Goal: Task Accomplishment & Management: Complete application form

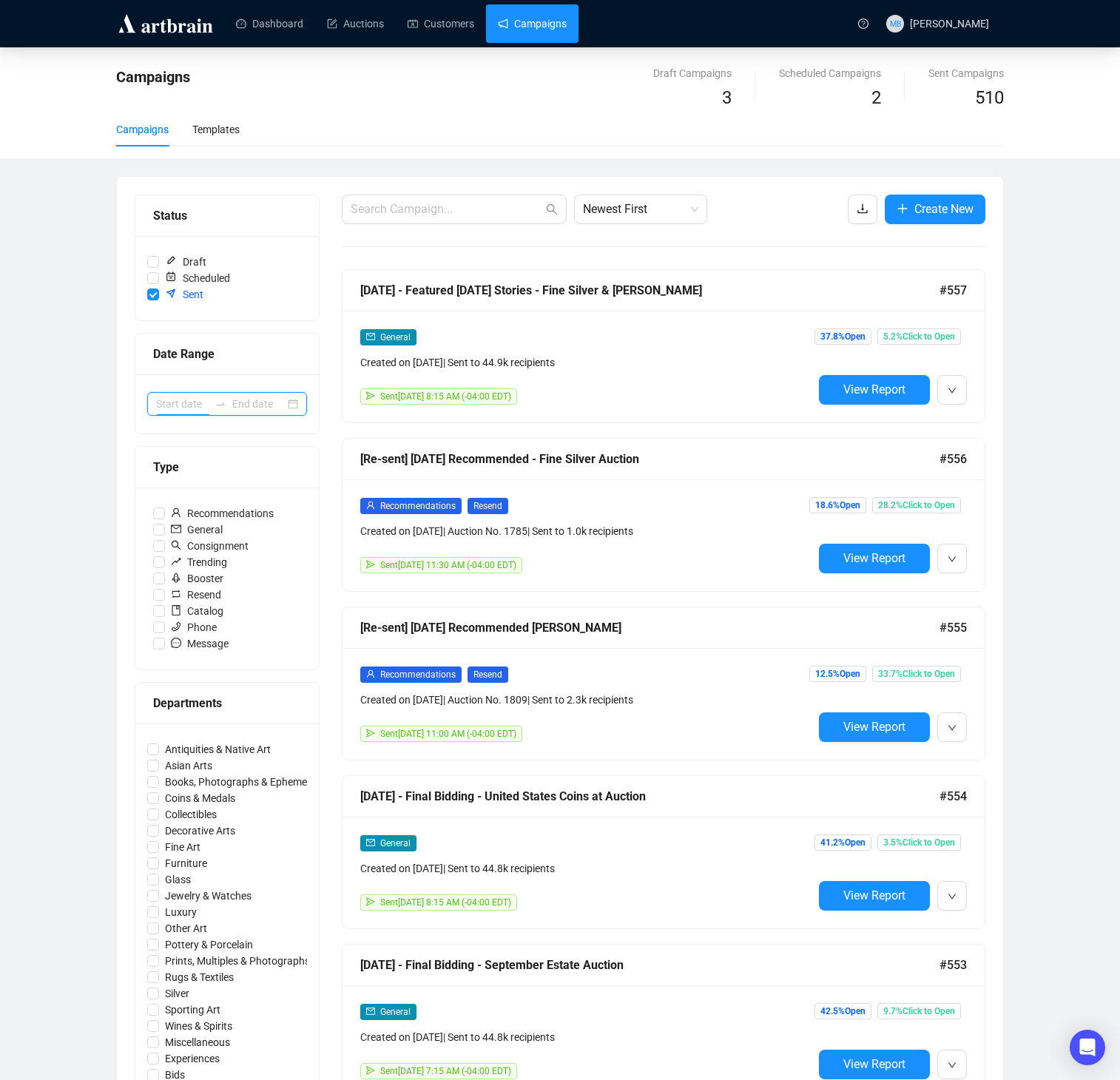
click at [206, 401] on input at bounding box center [182, 403] width 52 height 17
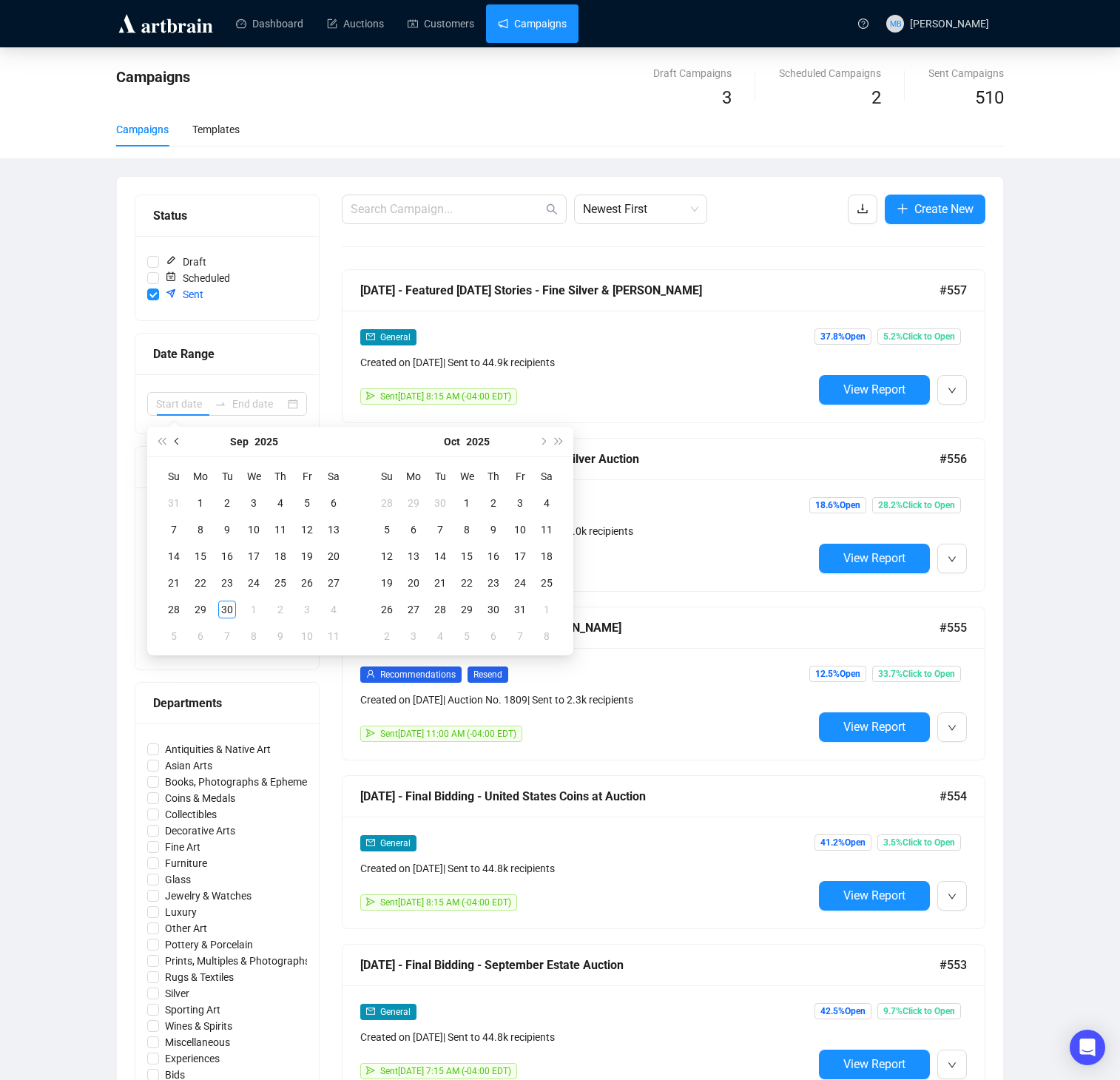
click at [180, 445] on button "Previous month (PageUp)" at bounding box center [177, 441] width 17 height 30
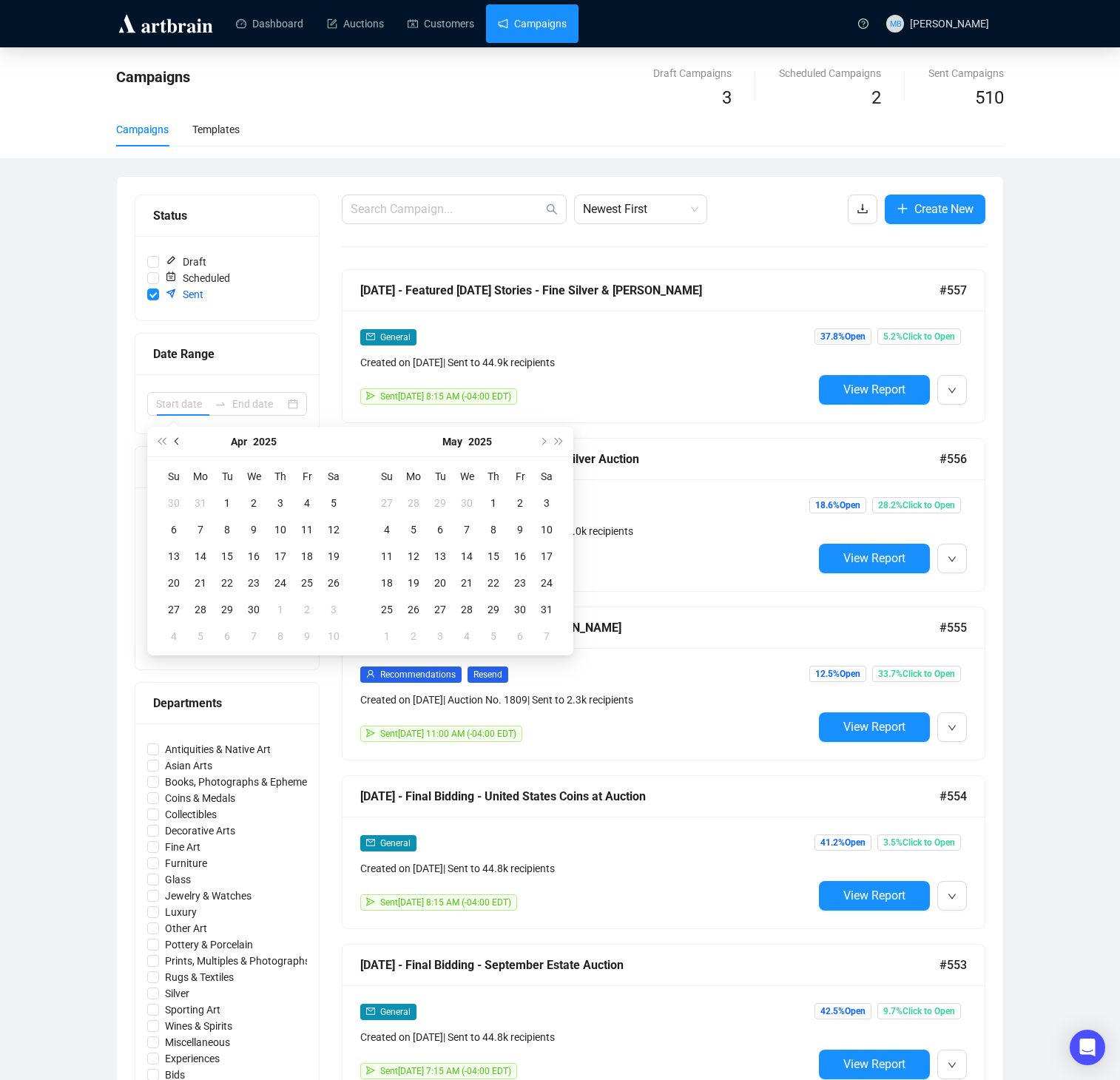
click at [180, 445] on button "Previous month (PageUp)" at bounding box center [177, 441] width 17 height 30
type input "[DATE]"
click at [255, 503] on div "1" at bounding box center [254, 503] width 17 height 17
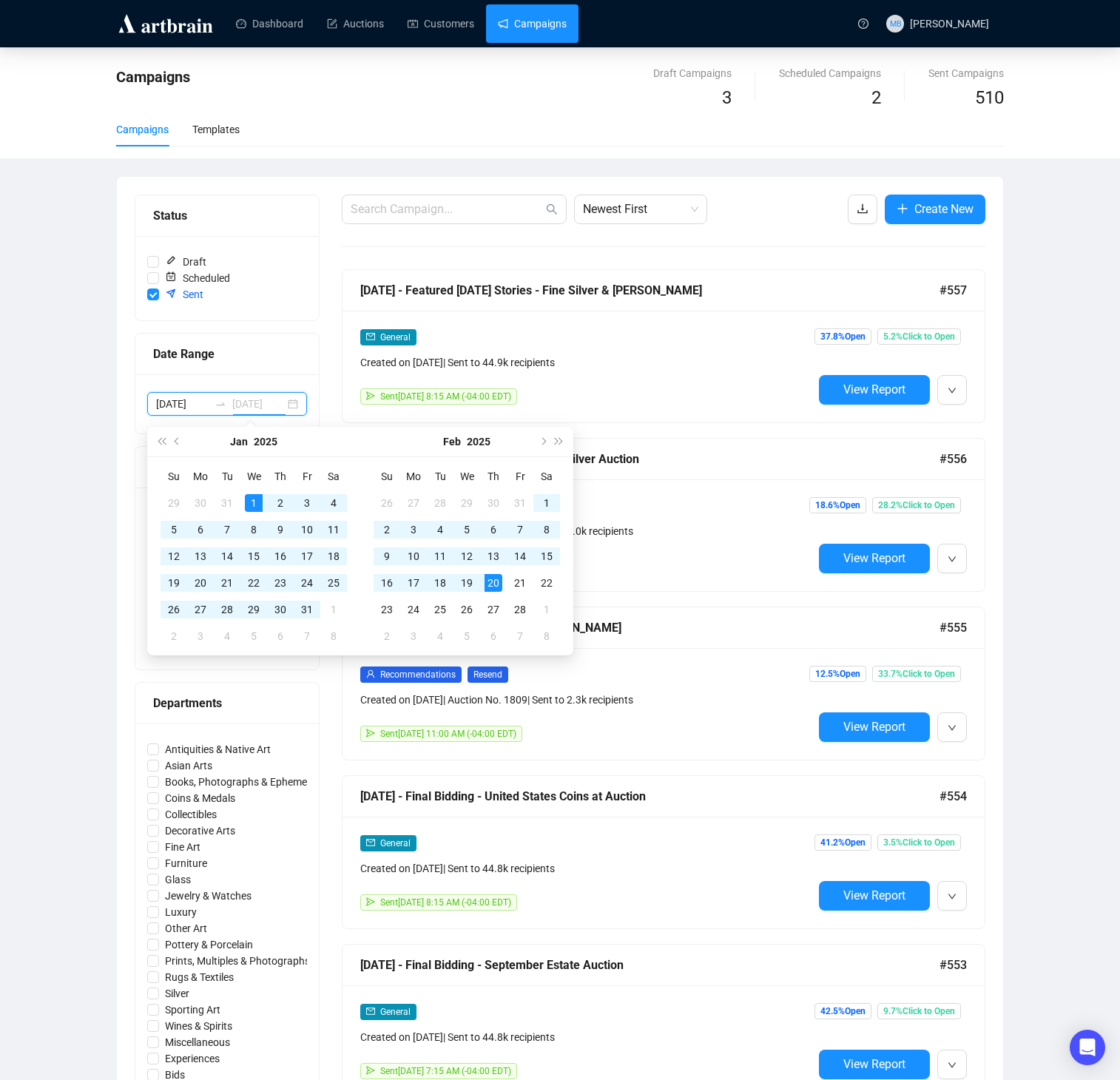
type input "[DATE]"
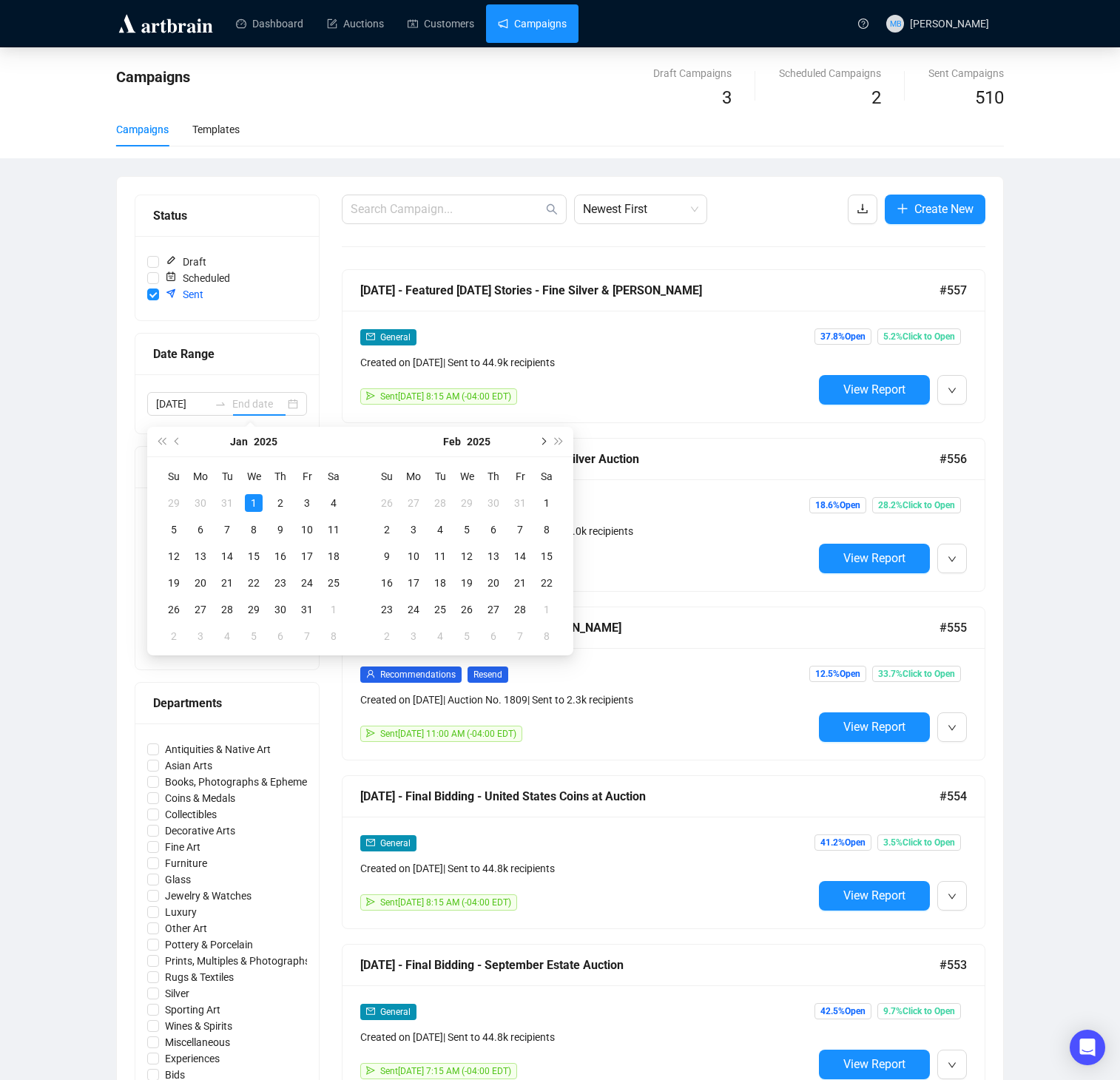
click at [543, 441] on span "Next month (PageDown)" at bounding box center [542, 441] width 8 height 8
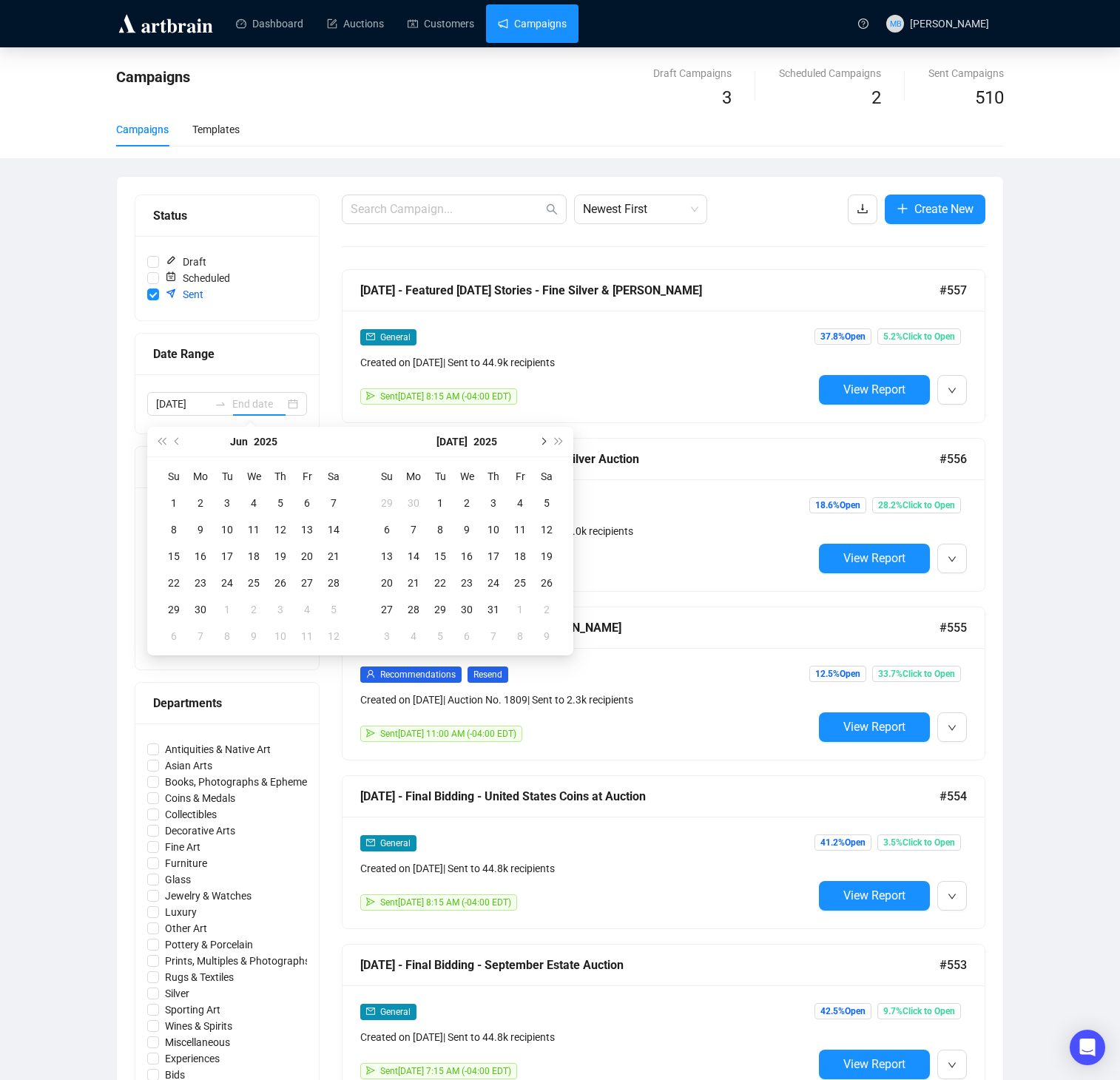
click at [543, 441] on span "Next month (PageDown)" at bounding box center [542, 441] width 8 height 8
type input "[DATE]"
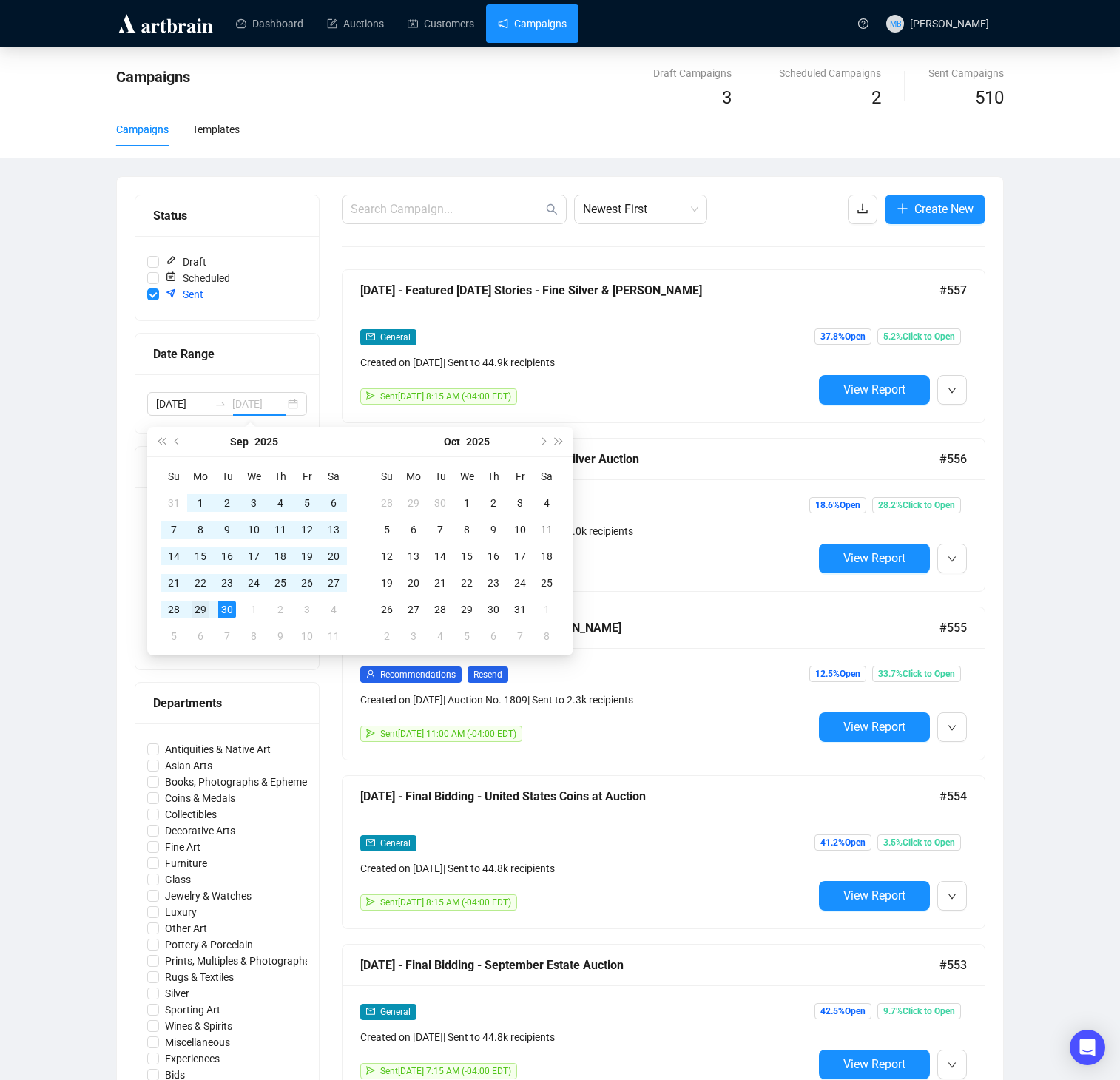
type input "[DATE]"
click at [202, 610] on div "29" at bounding box center [200, 609] width 17 height 17
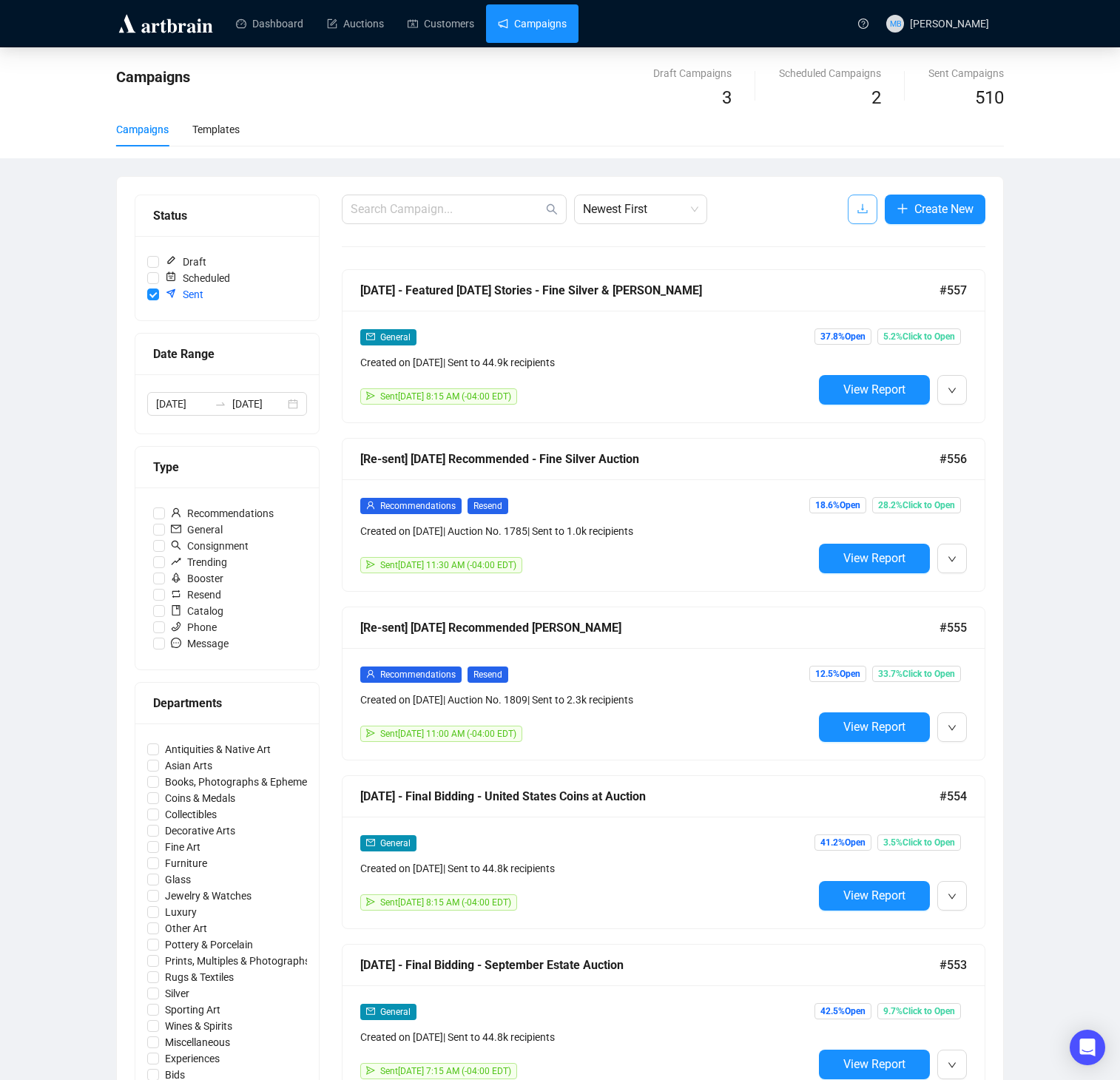
click at [864, 209] on icon "download" at bounding box center [863, 209] width 12 height 12
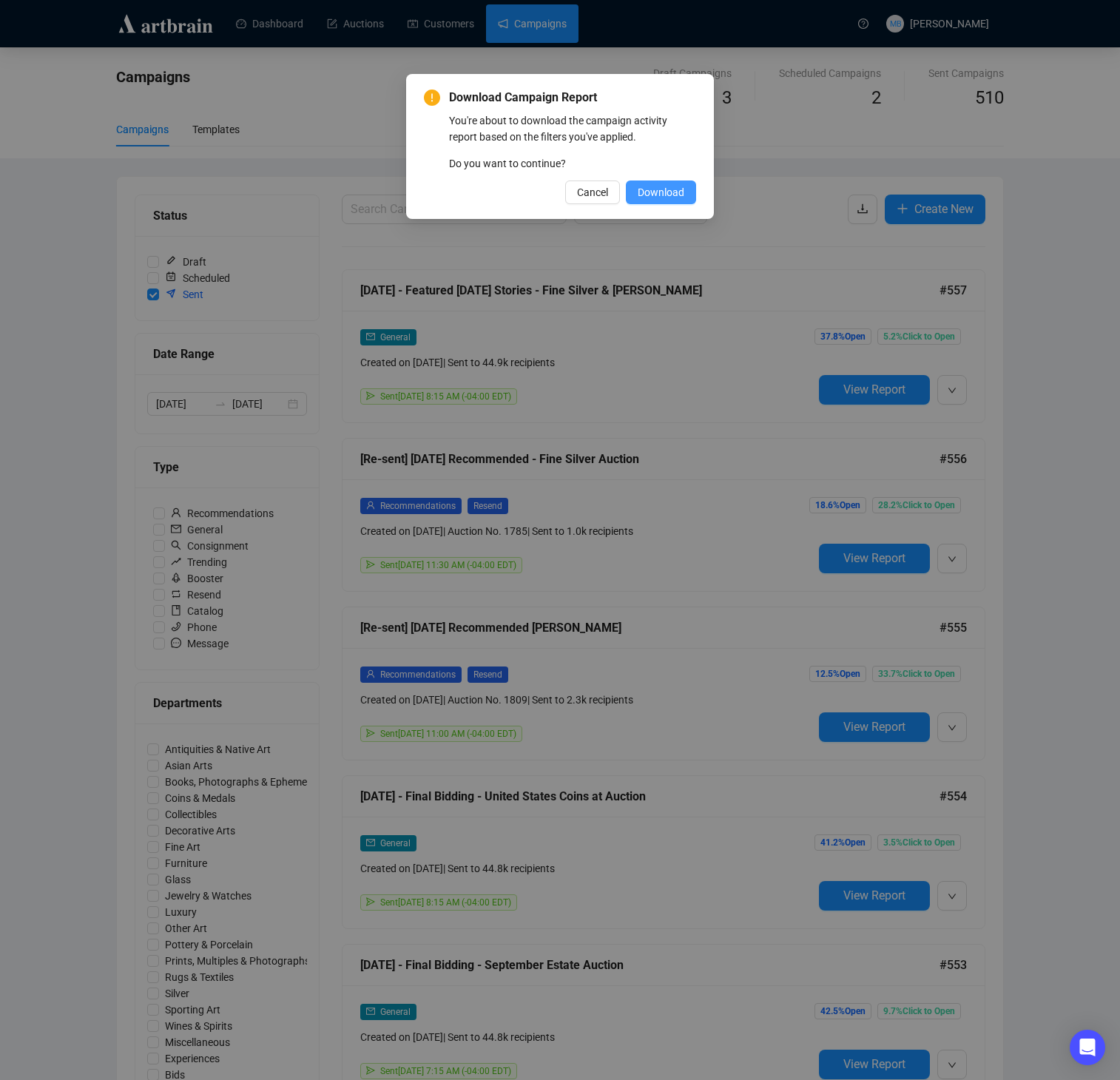
click at [673, 195] on span "Download" at bounding box center [661, 192] width 47 height 17
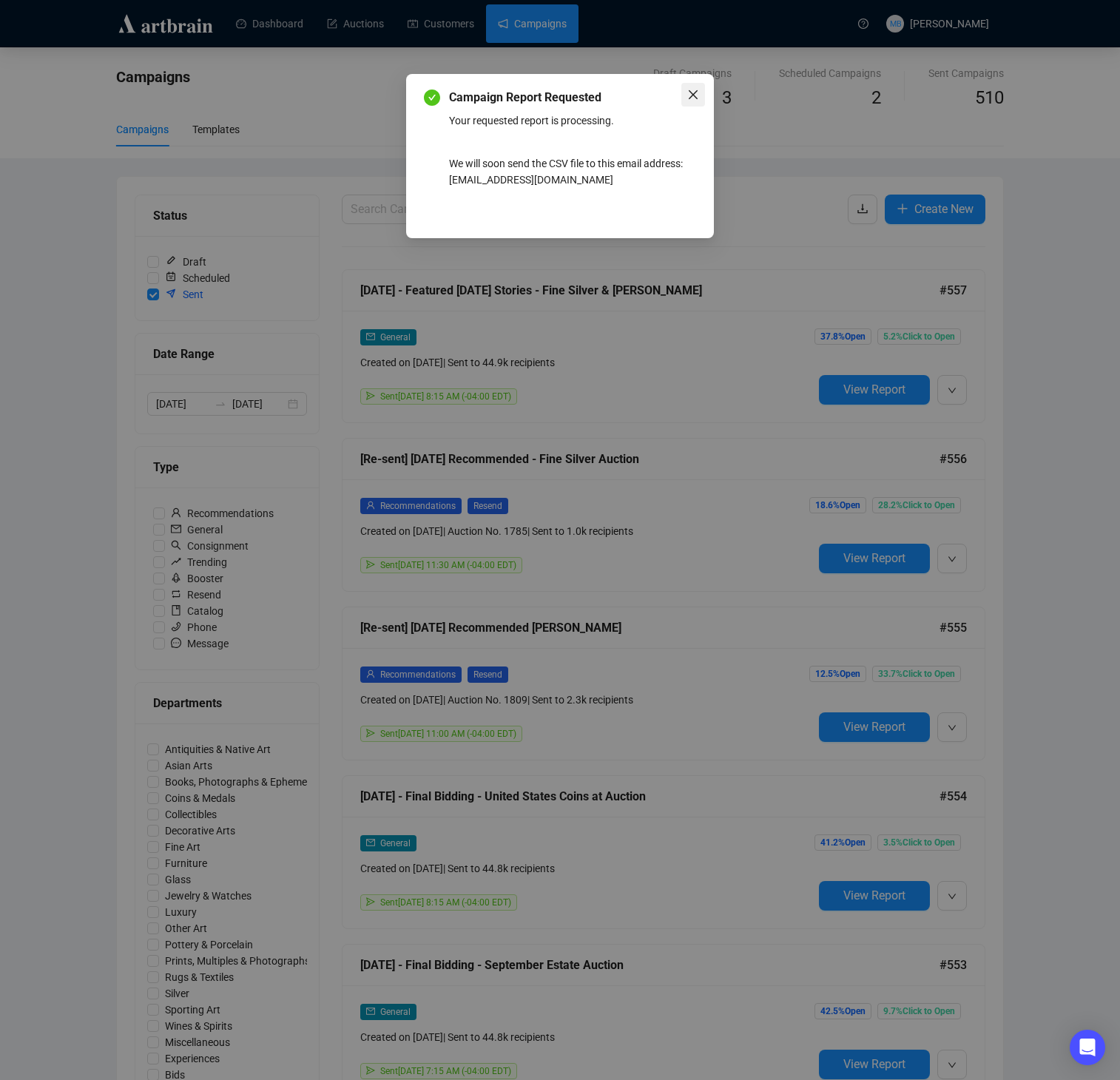
click at [697, 96] on icon "close" at bounding box center [693, 95] width 12 height 12
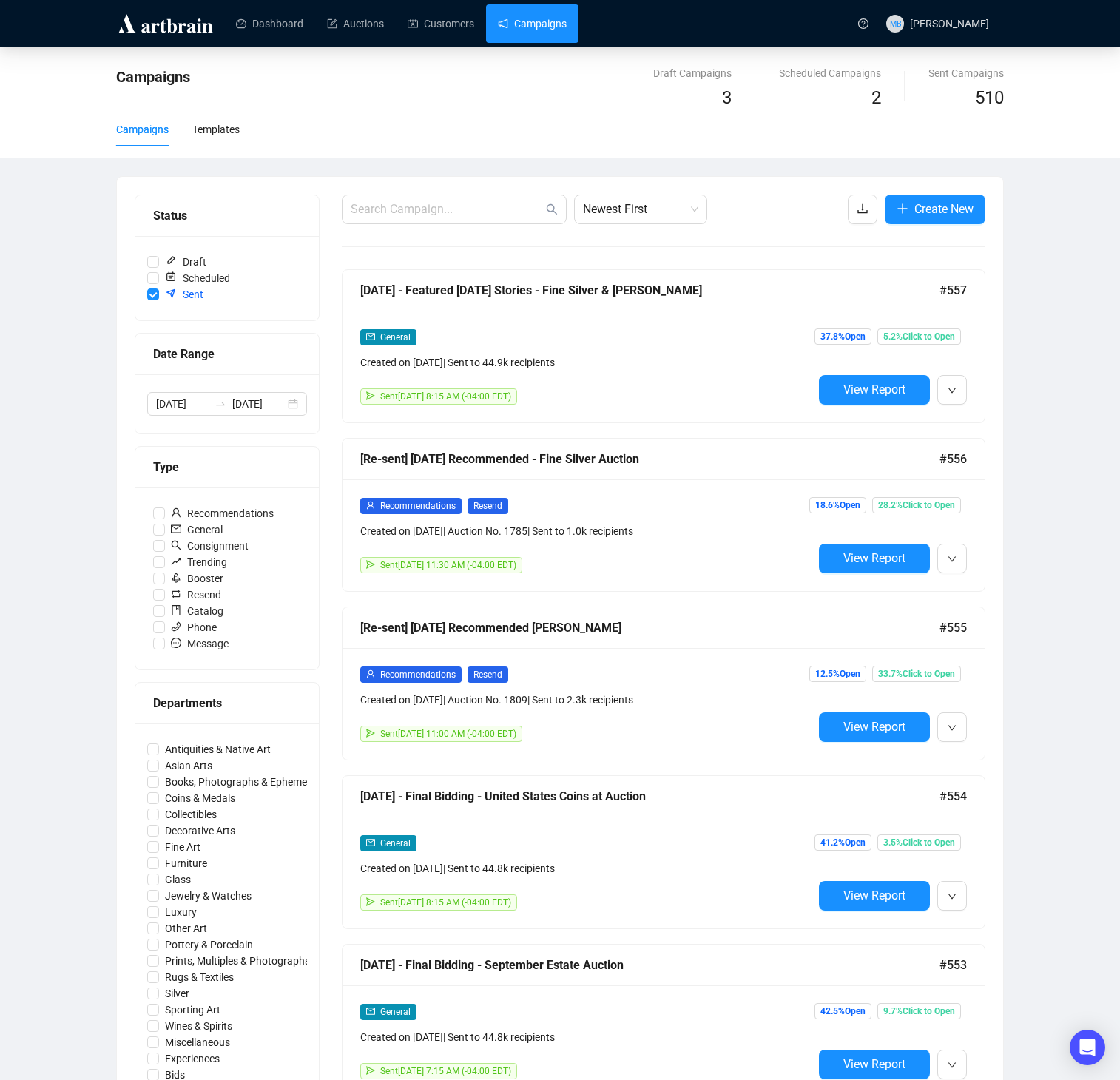
click at [534, 18] on link "Campaigns" at bounding box center [532, 23] width 69 height 38
click at [273, 19] on link "Dashboard" at bounding box center [269, 23] width 67 height 38
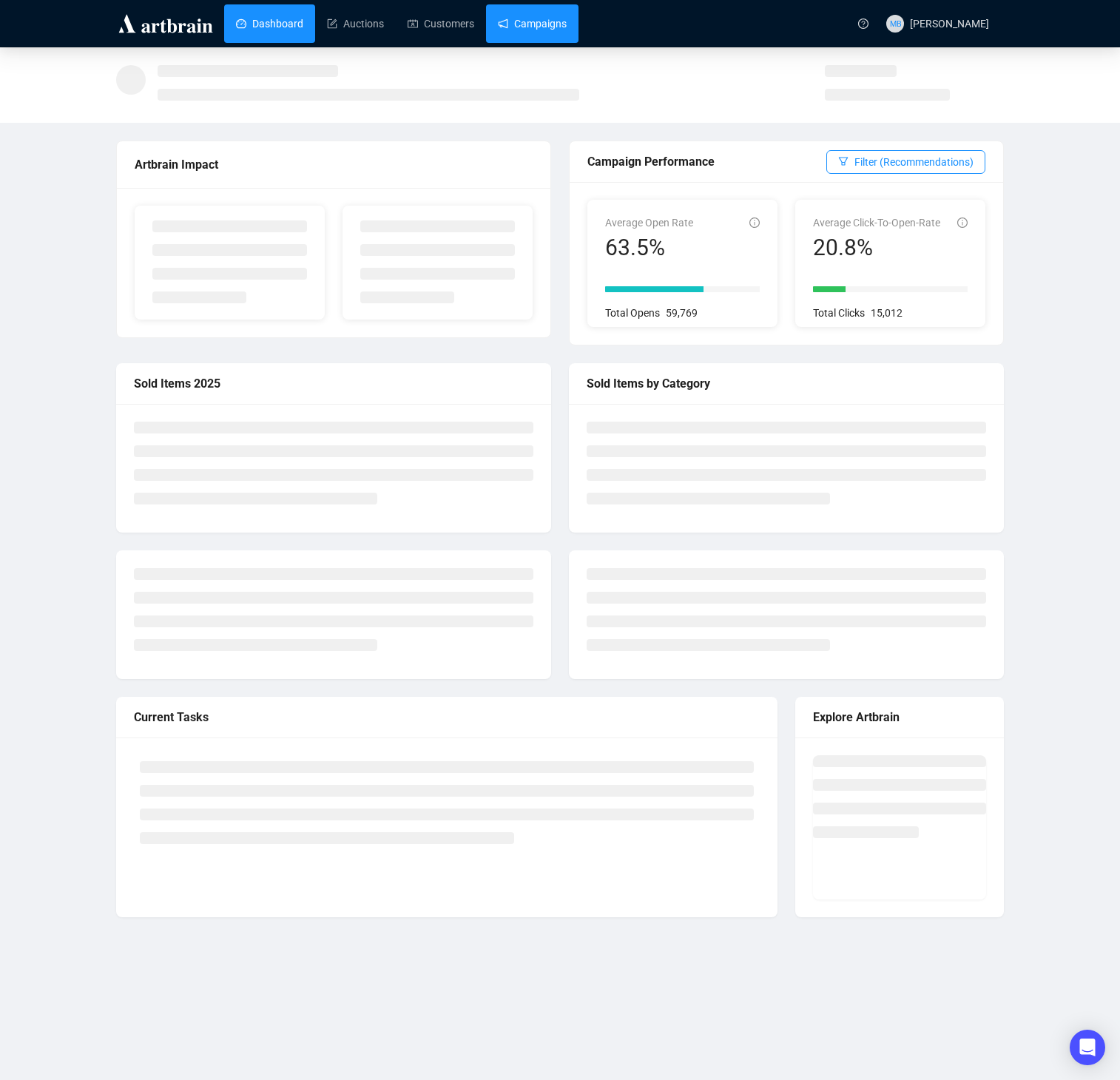
click at [539, 16] on link "Campaigns" at bounding box center [532, 23] width 69 height 38
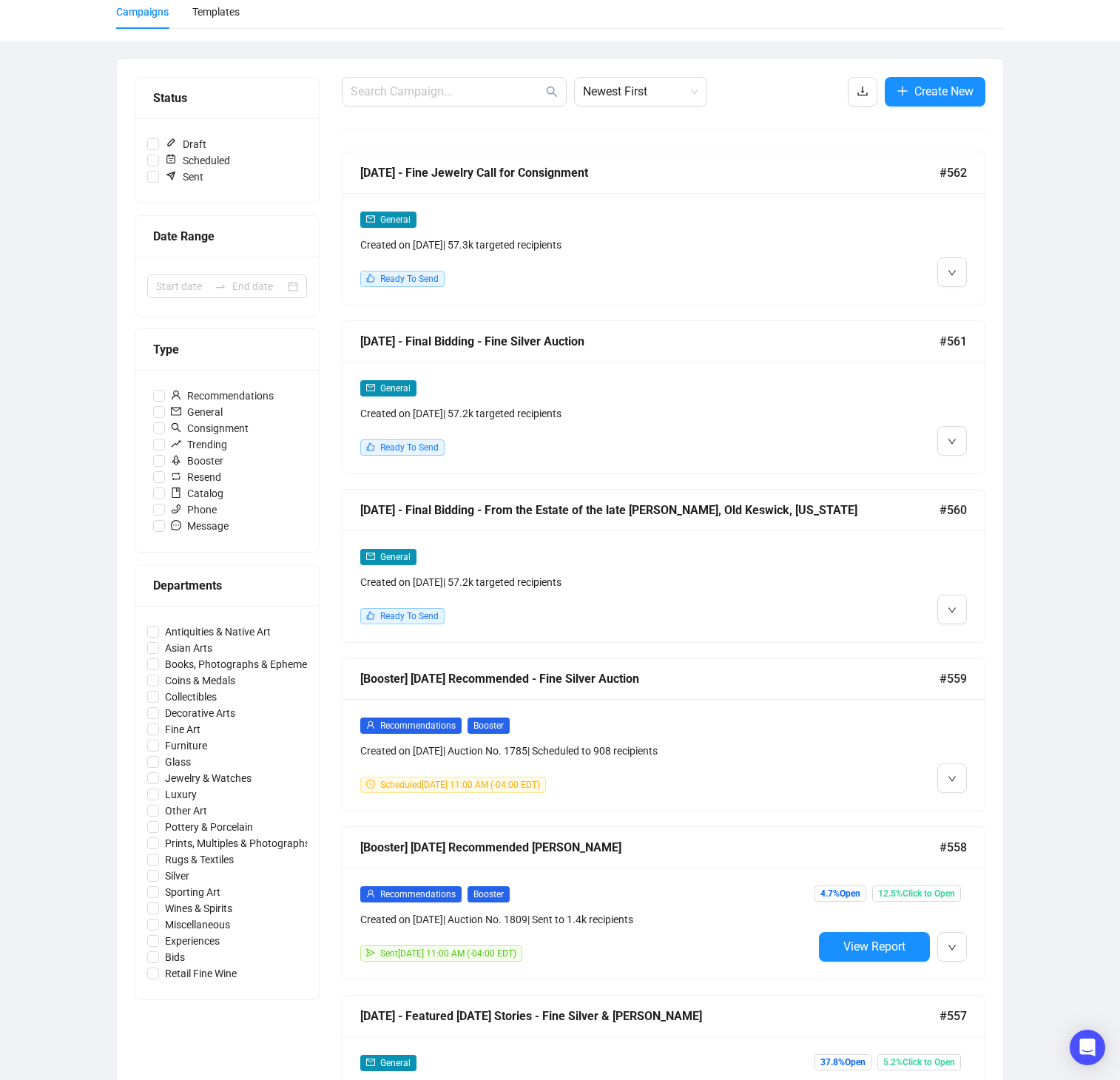
scroll to position [88, 0]
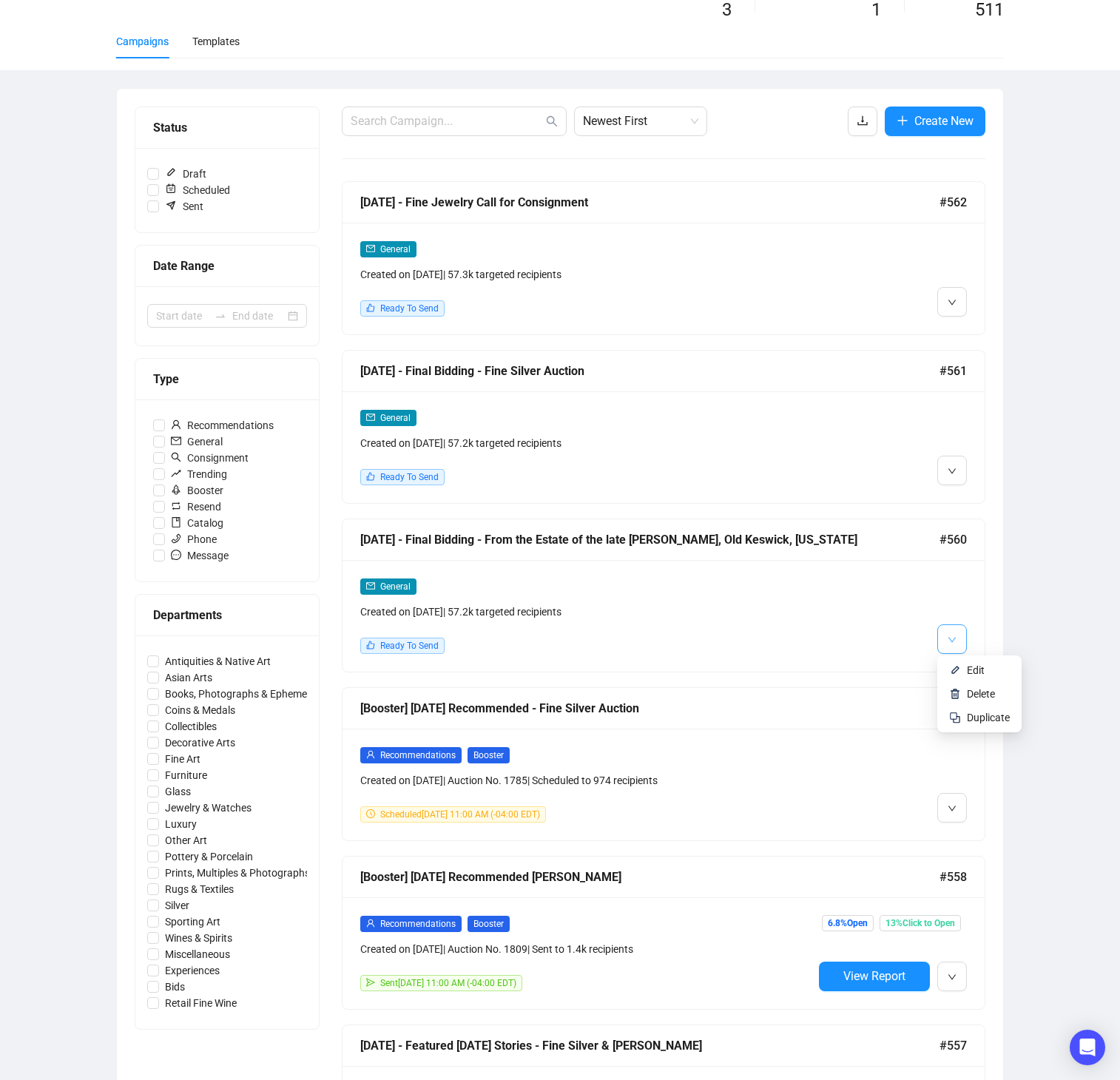
click at [944, 634] on button "button" at bounding box center [952, 639] width 30 height 30
click at [969, 672] on span "Edit" at bounding box center [976, 670] width 17 height 12
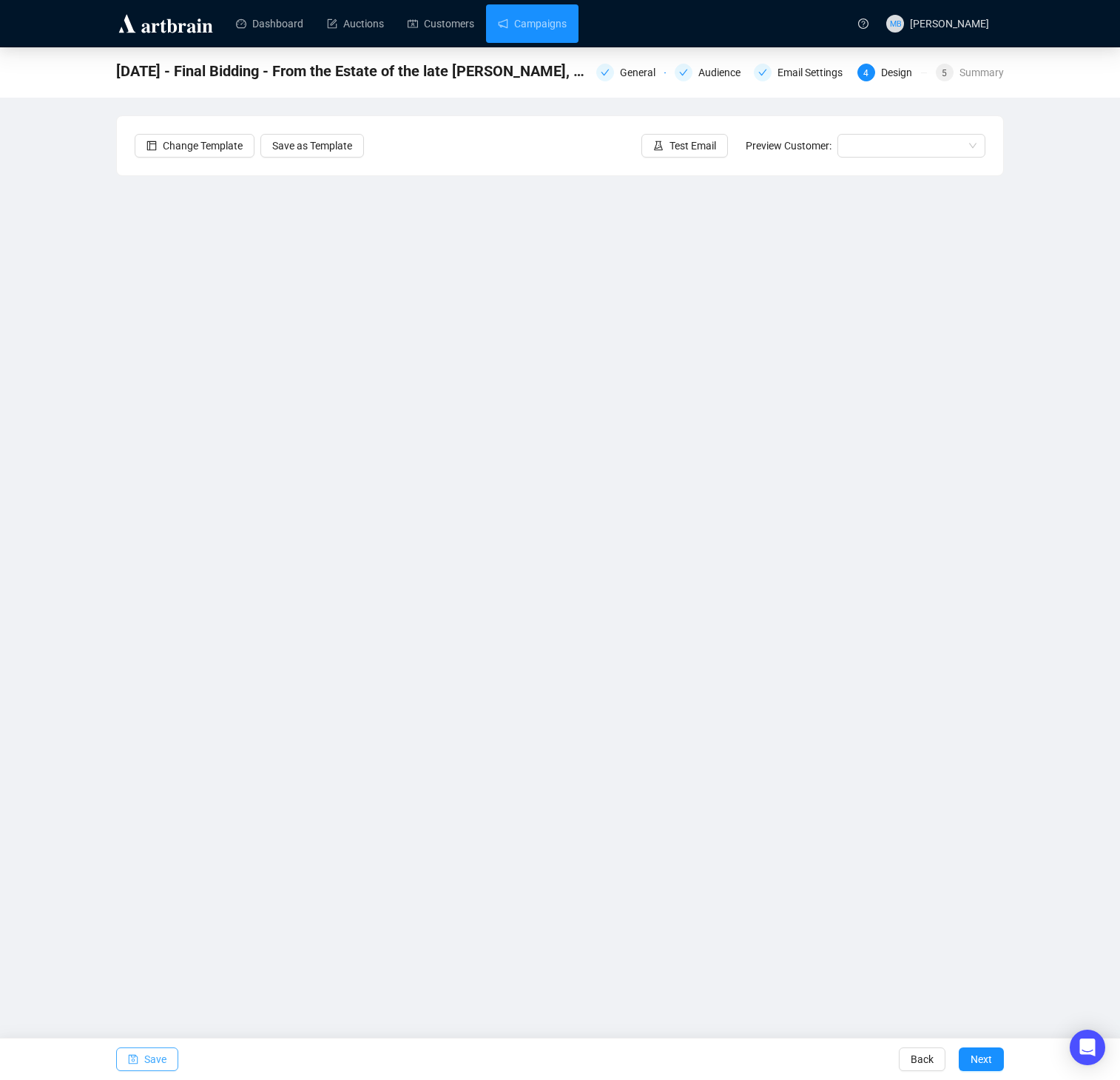
click at [148, 1057] on span "Save" at bounding box center [156, 1059] width 23 height 42
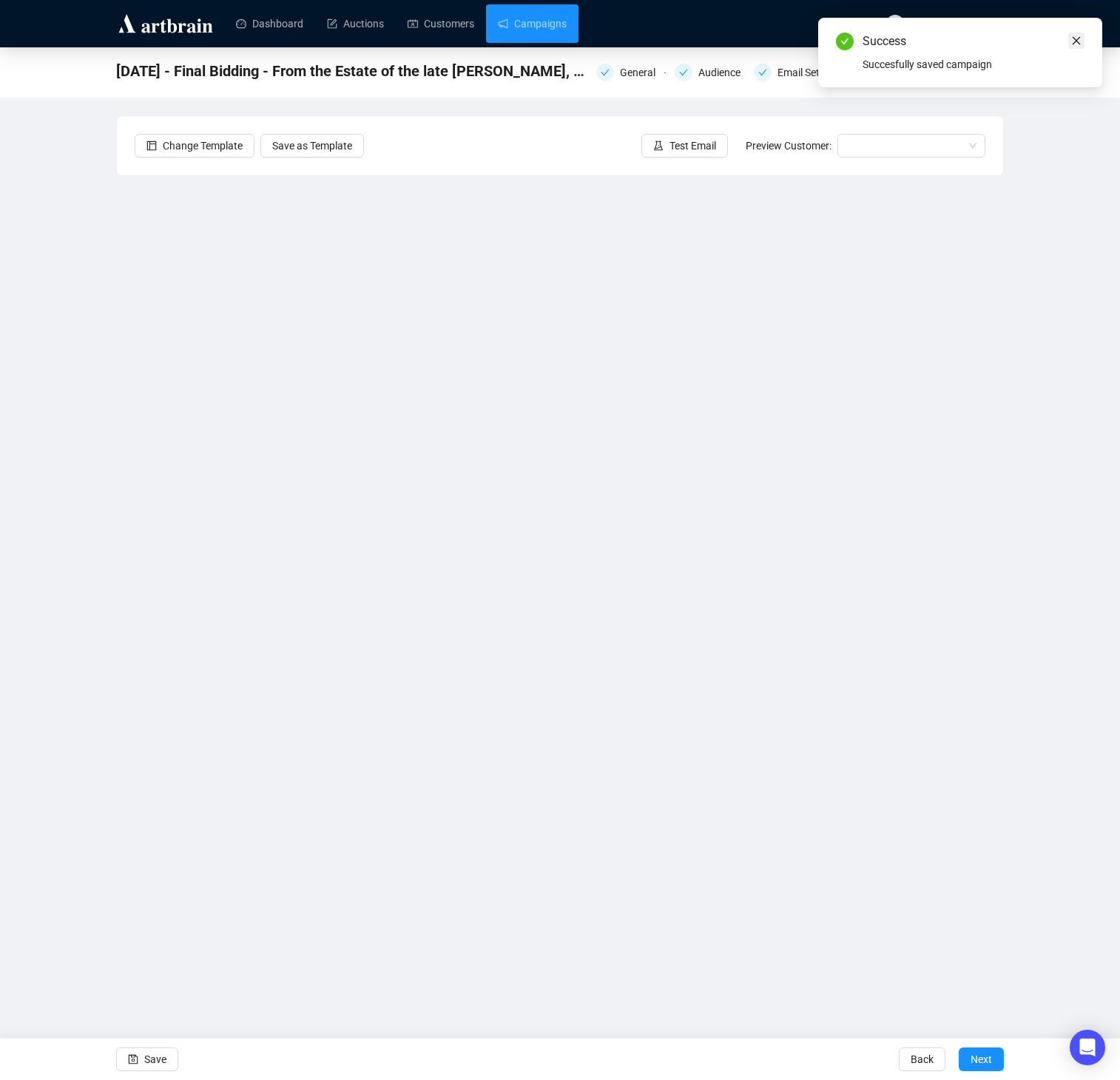
click at [1075, 40] on icon "close" at bounding box center [1076, 41] width 8 height 8
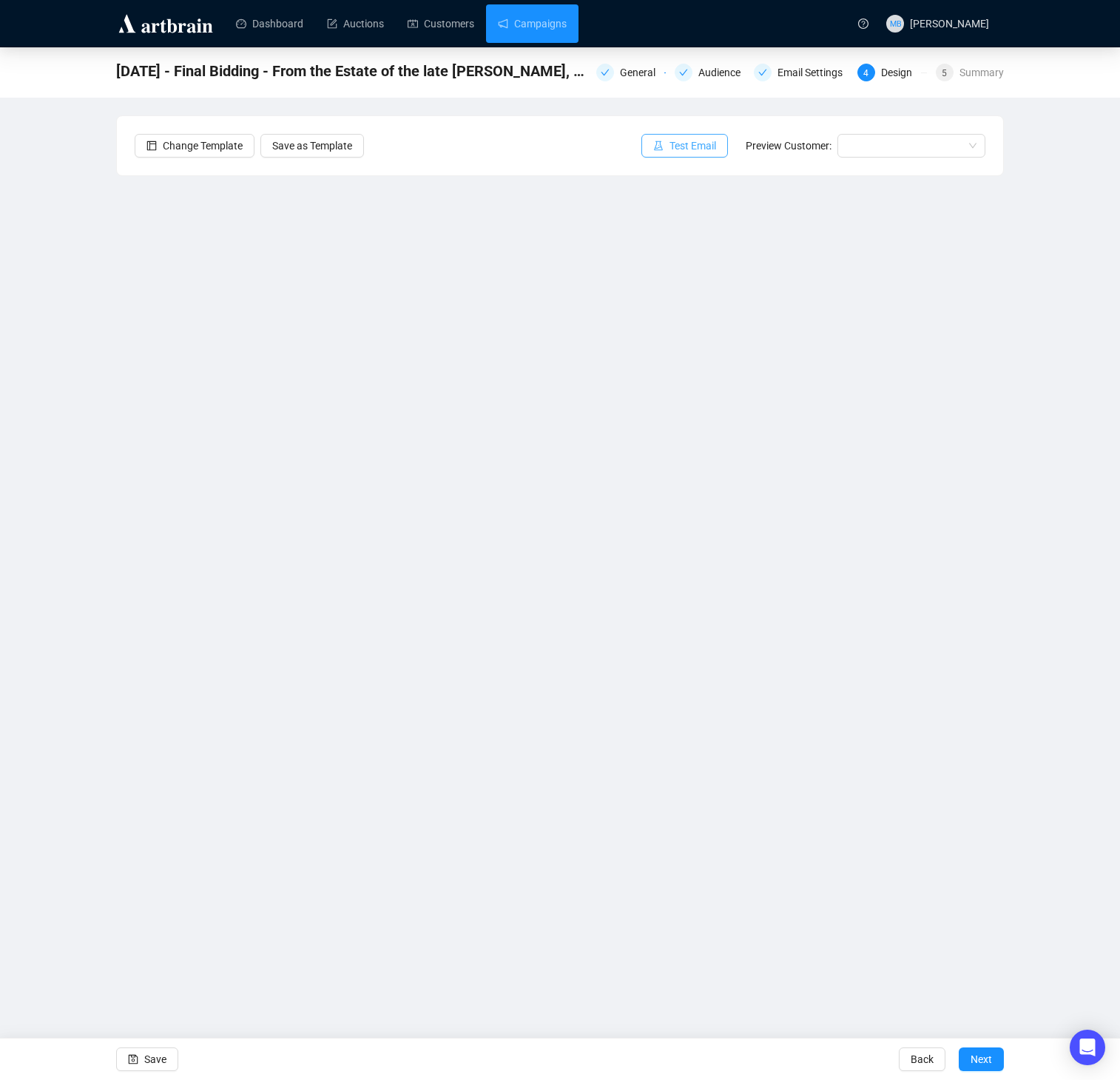
click at [681, 145] on span "Test Email" at bounding box center [693, 145] width 47 height 17
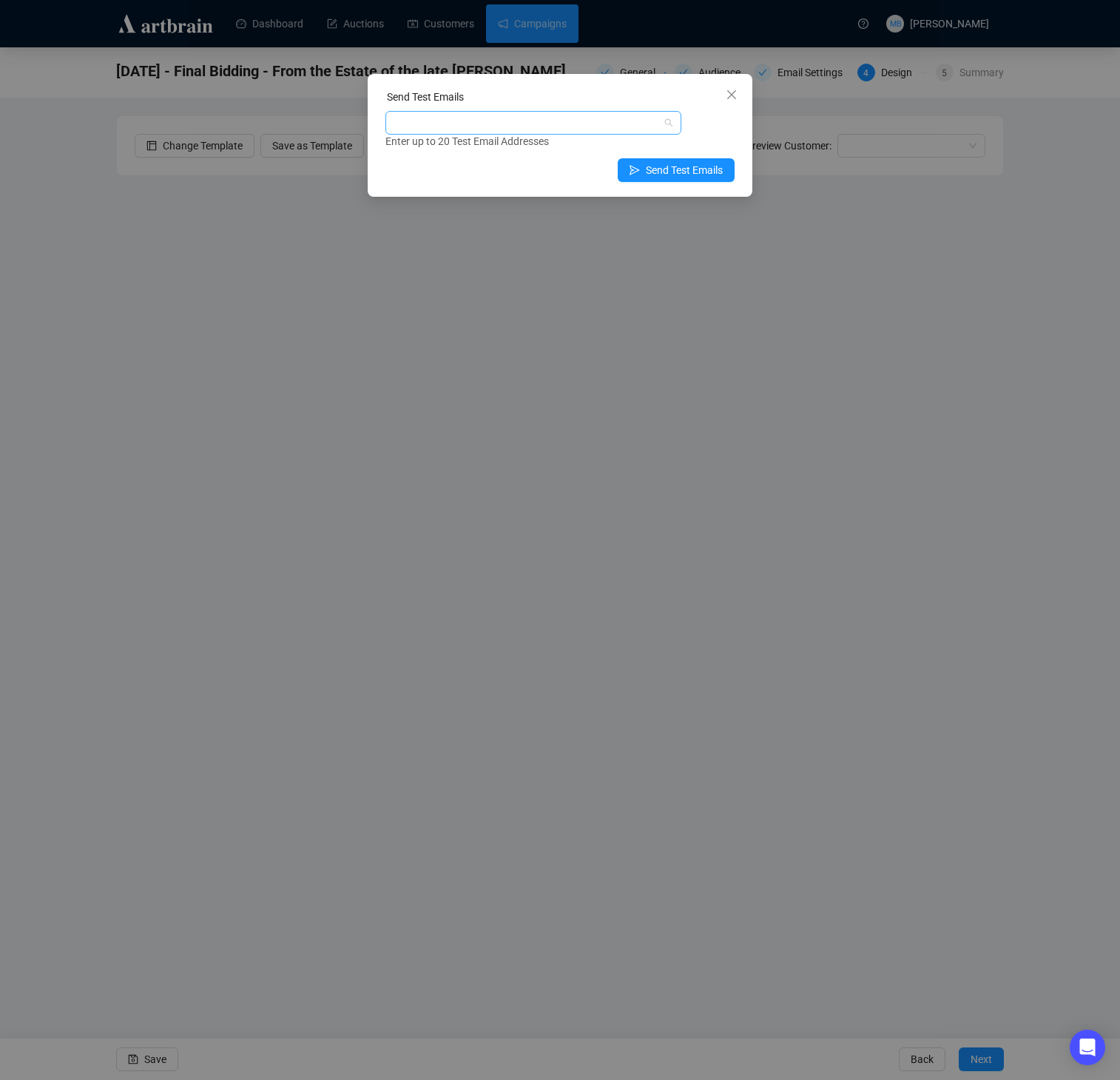
click at [611, 127] on div at bounding box center [526, 123] width 275 height 21
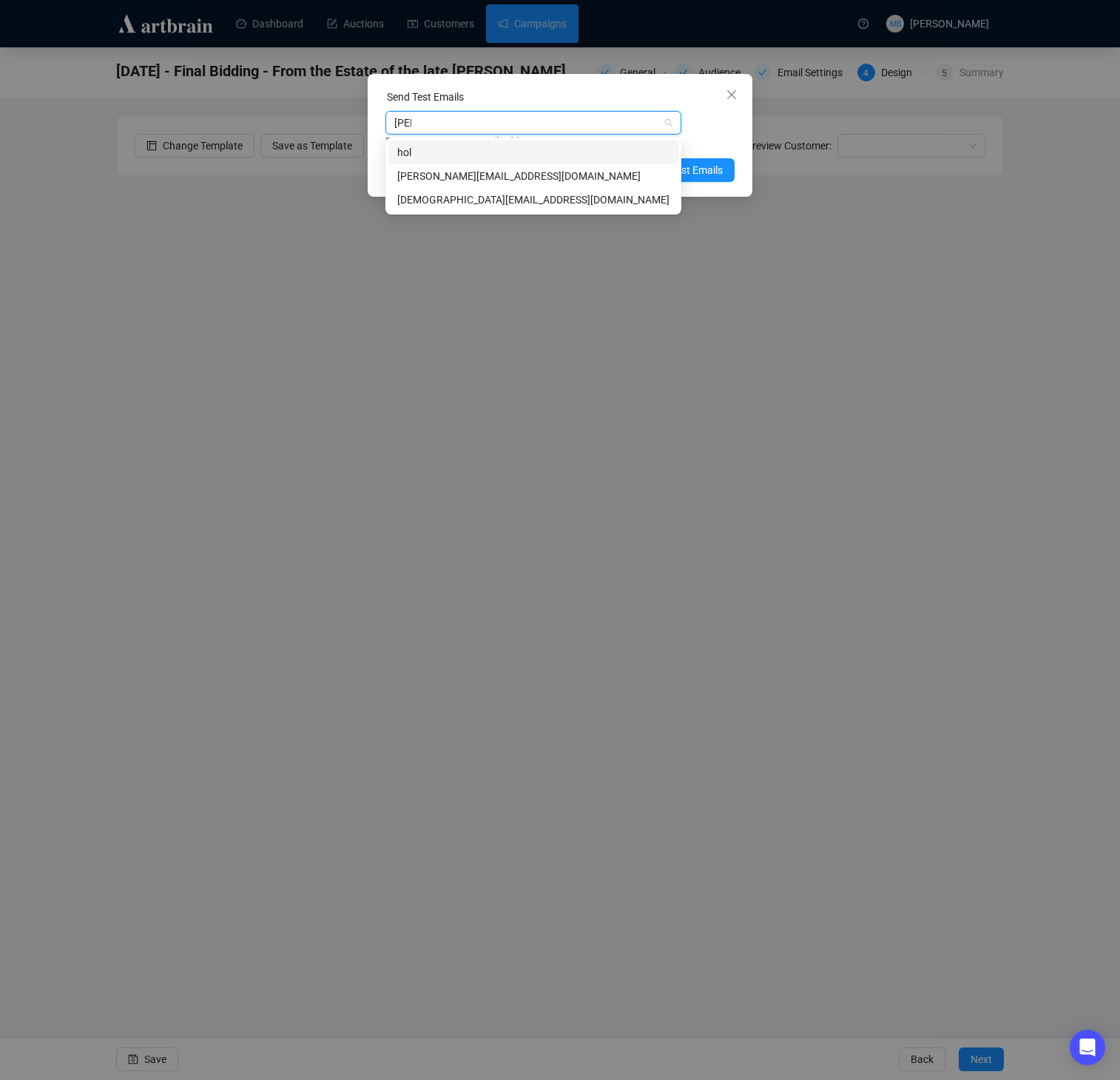
type input "[PERSON_NAME]"
click at [520, 171] on div "[PERSON_NAME][EMAIL_ADDRESS][DOMAIN_NAME]" at bounding box center [533, 176] width 272 height 17
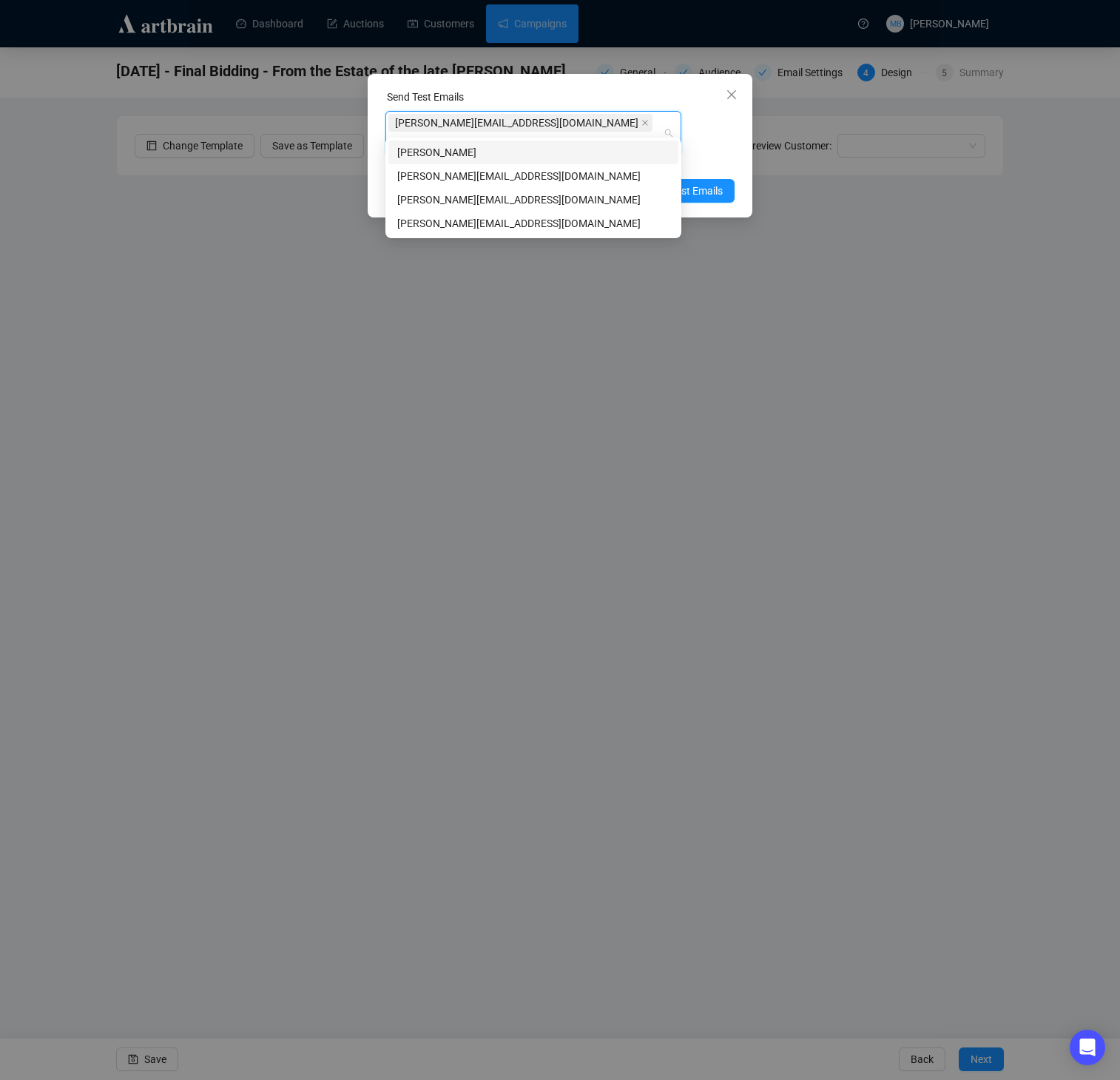
type input "[PERSON_NAME]"
click at [500, 174] on div "[PERSON_NAME][EMAIL_ADDRESS][DOMAIN_NAME]" at bounding box center [533, 176] width 272 height 17
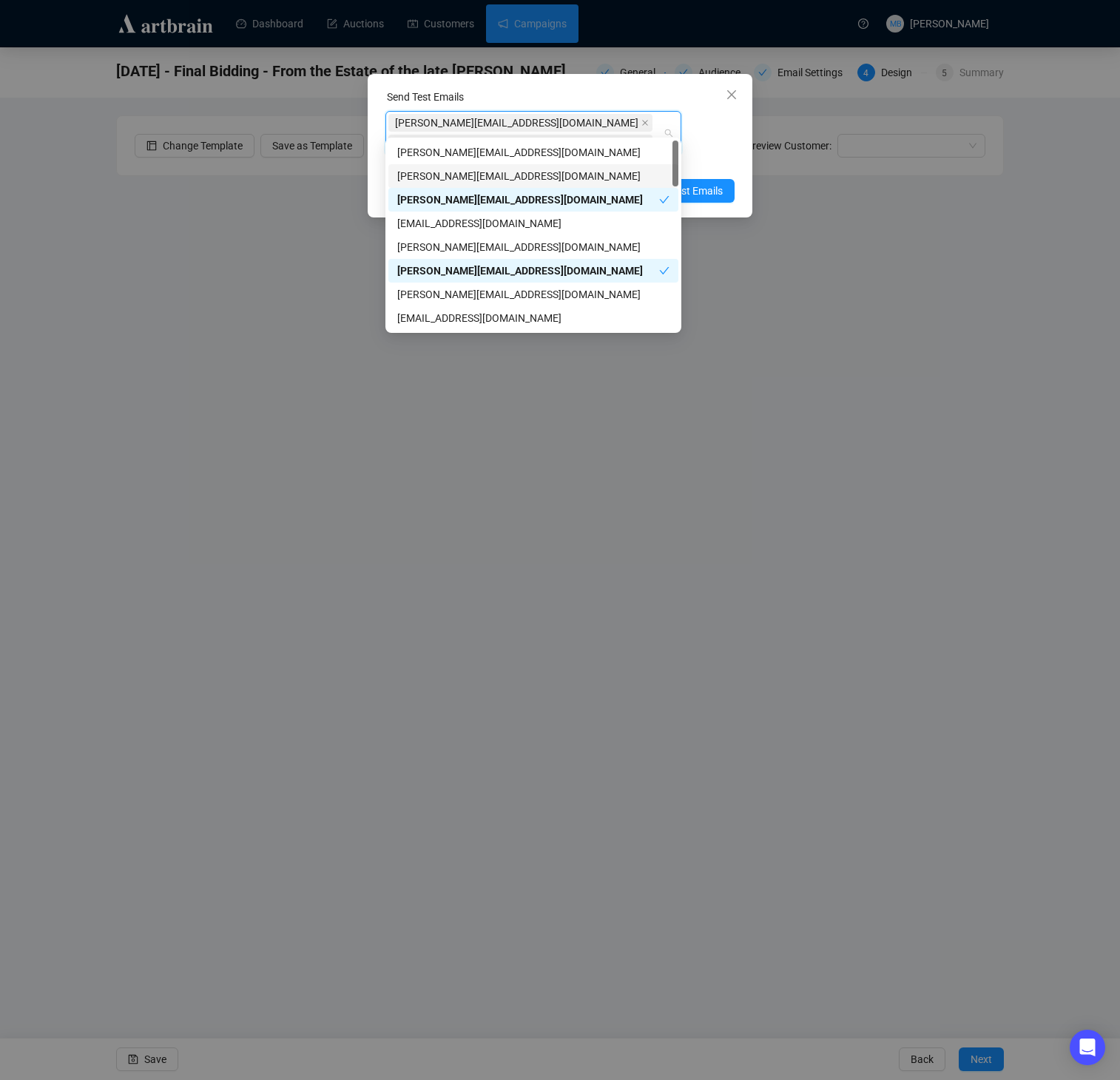
click at [713, 128] on div "[PERSON_NAME][EMAIL_ADDRESS][DOMAIN_NAME] [PERSON_NAME][EMAIL_ADDRESS][DOMAIN_N…" at bounding box center [560, 141] width 349 height 59
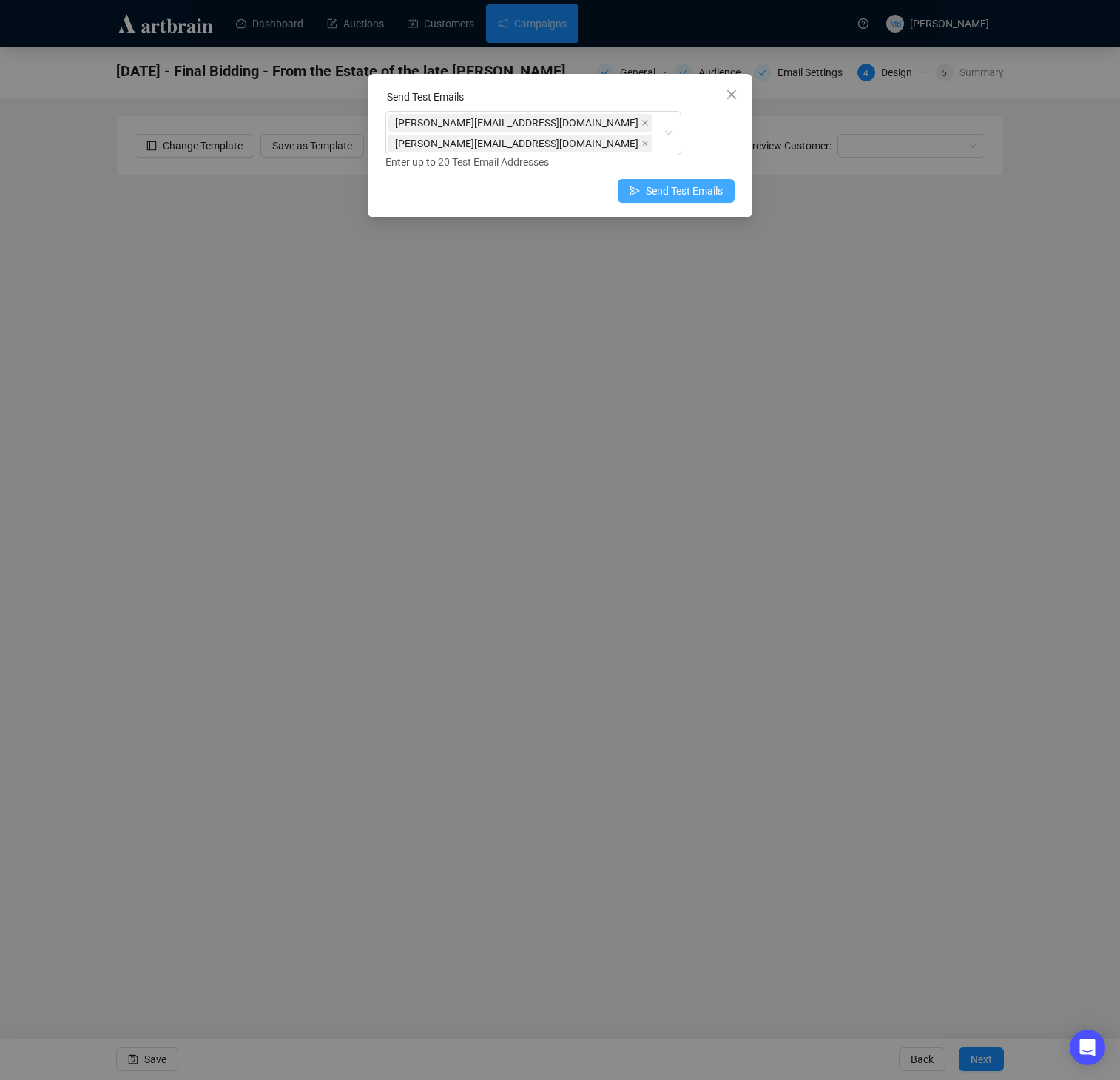
click at [704, 182] on span "Send Test Emails" at bounding box center [684, 190] width 77 height 17
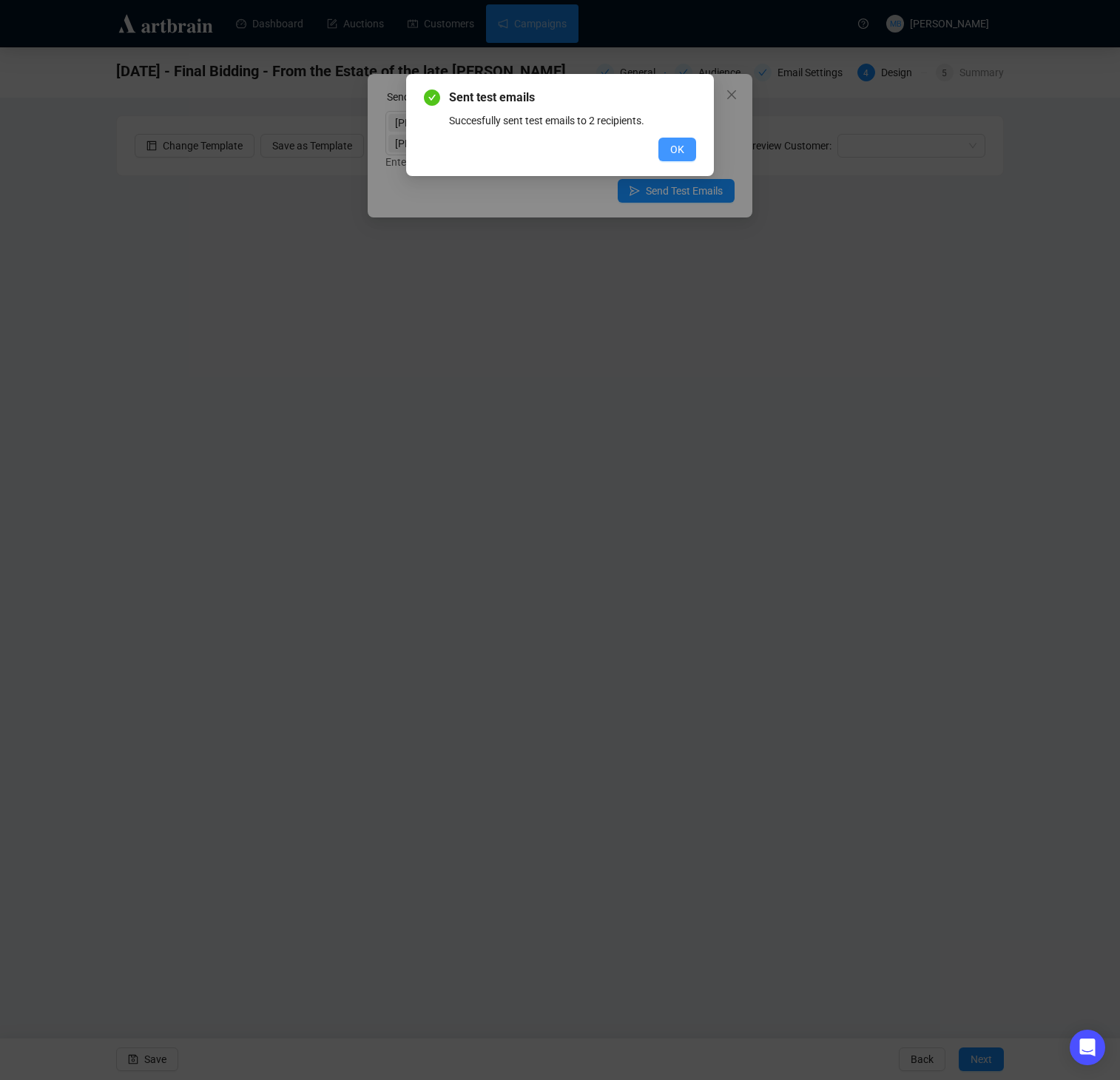
click at [679, 146] on span "OK" at bounding box center [677, 149] width 14 height 17
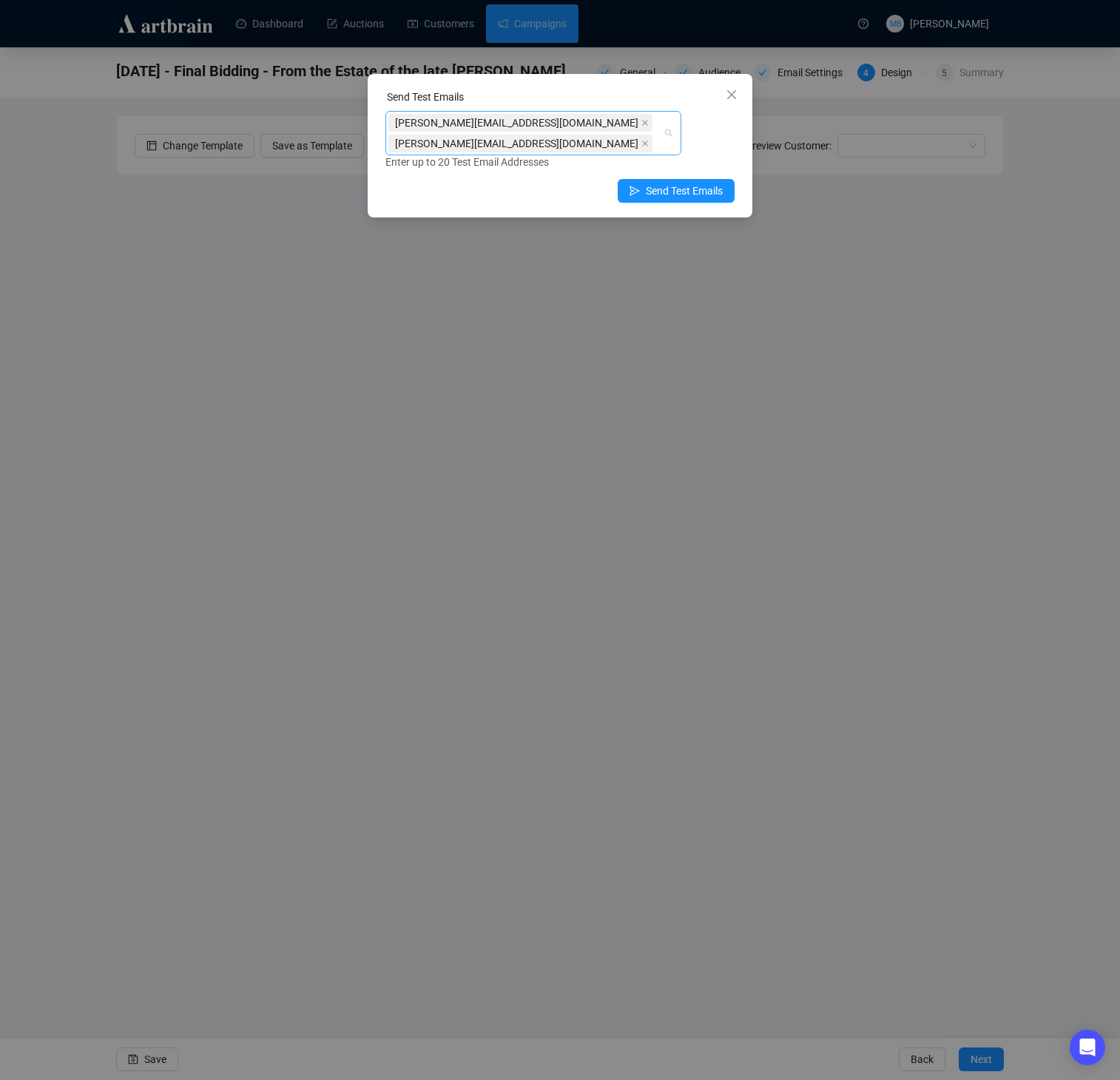
click at [642, 135] on span "[PERSON_NAME][EMAIL_ADDRESS][DOMAIN_NAME]" at bounding box center [520, 143] width 264 height 17
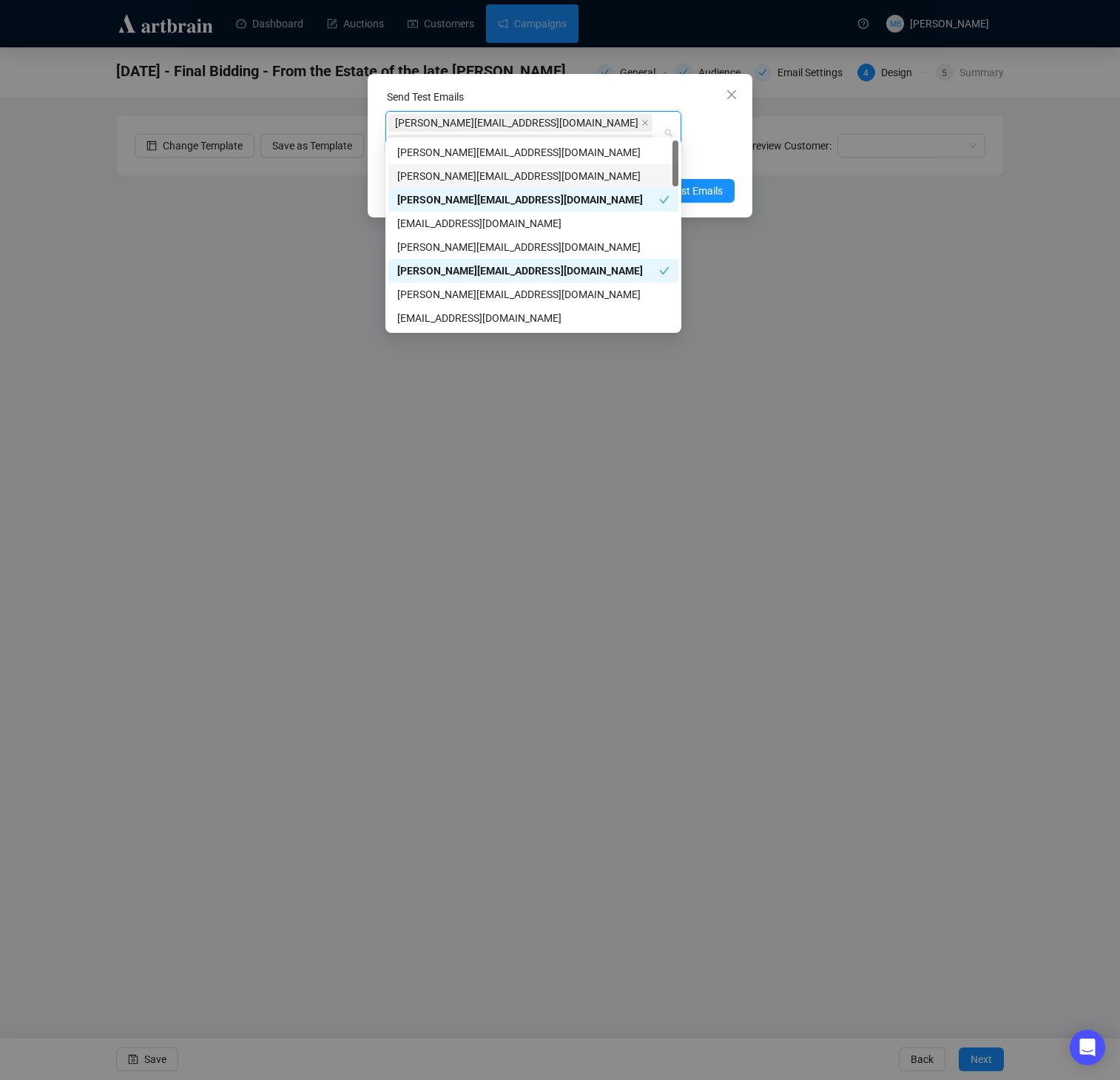
click at [642, 140] on icon "close" at bounding box center [645, 143] width 8 height 8
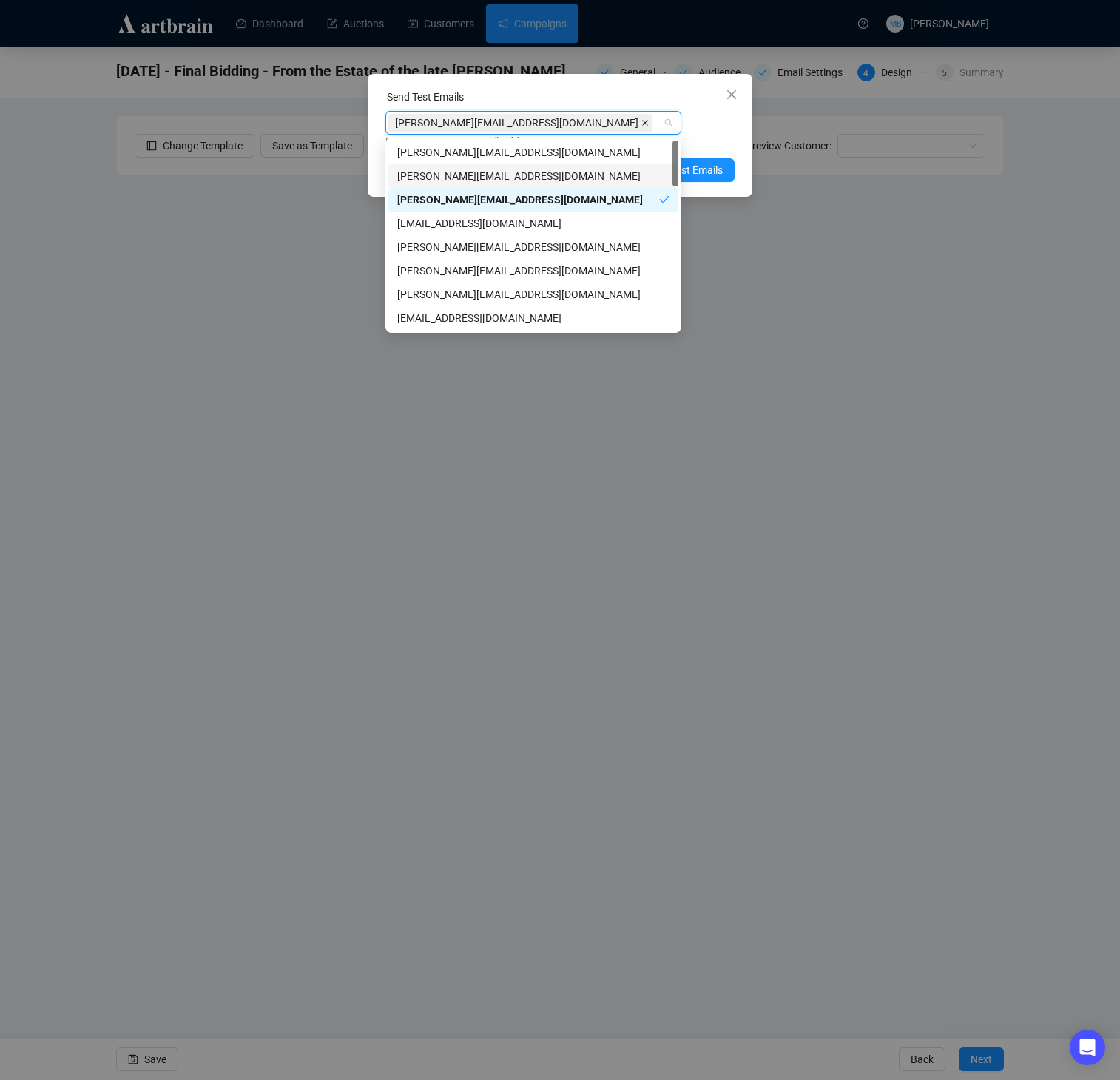
click at [641, 121] on icon "close" at bounding box center [645, 123] width 8 height 8
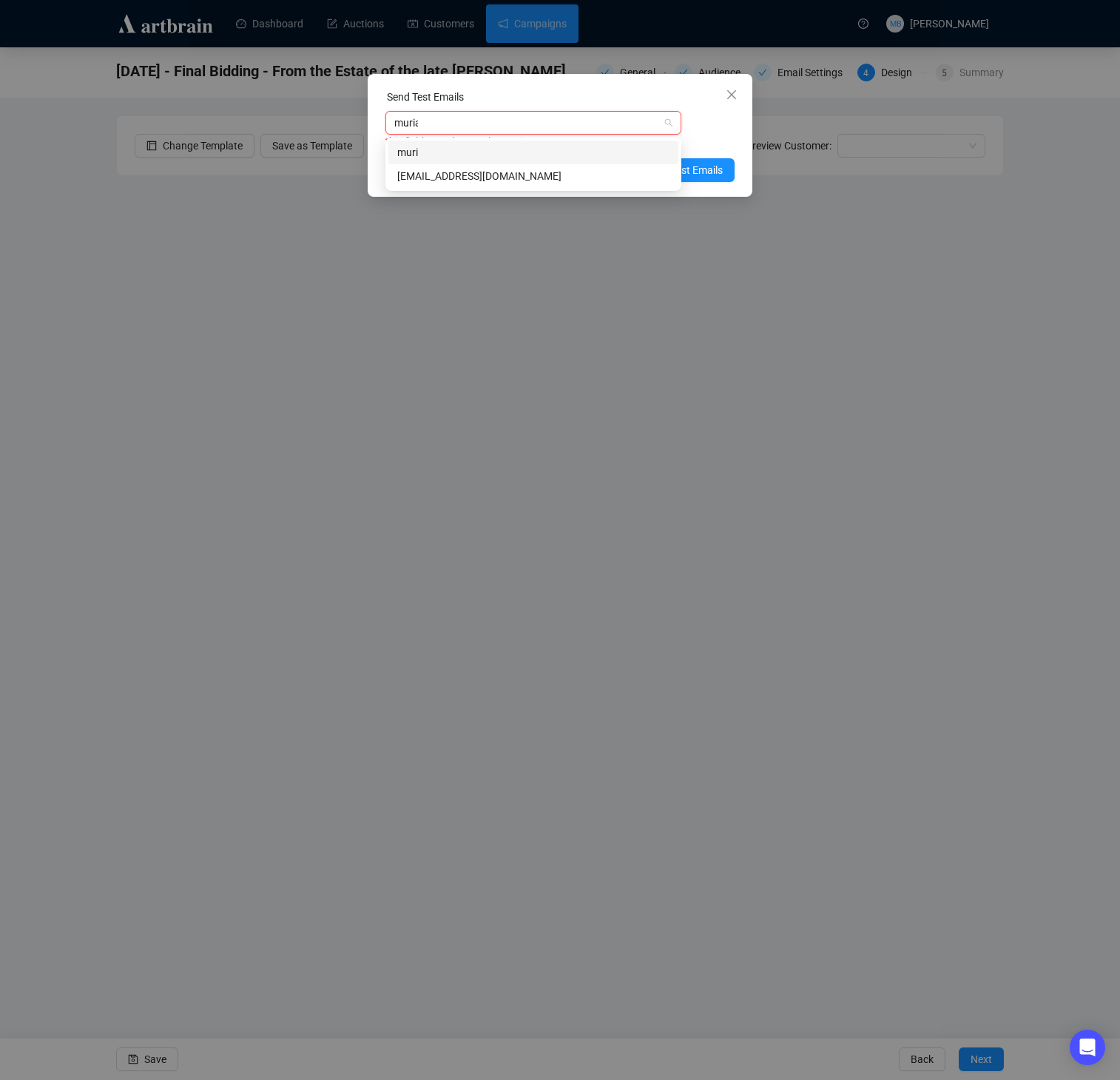
type input "muriah"
click at [500, 175] on div "[EMAIL_ADDRESS][DOMAIN_NAME]" at bounding box center [533, 176] width 272 height 17
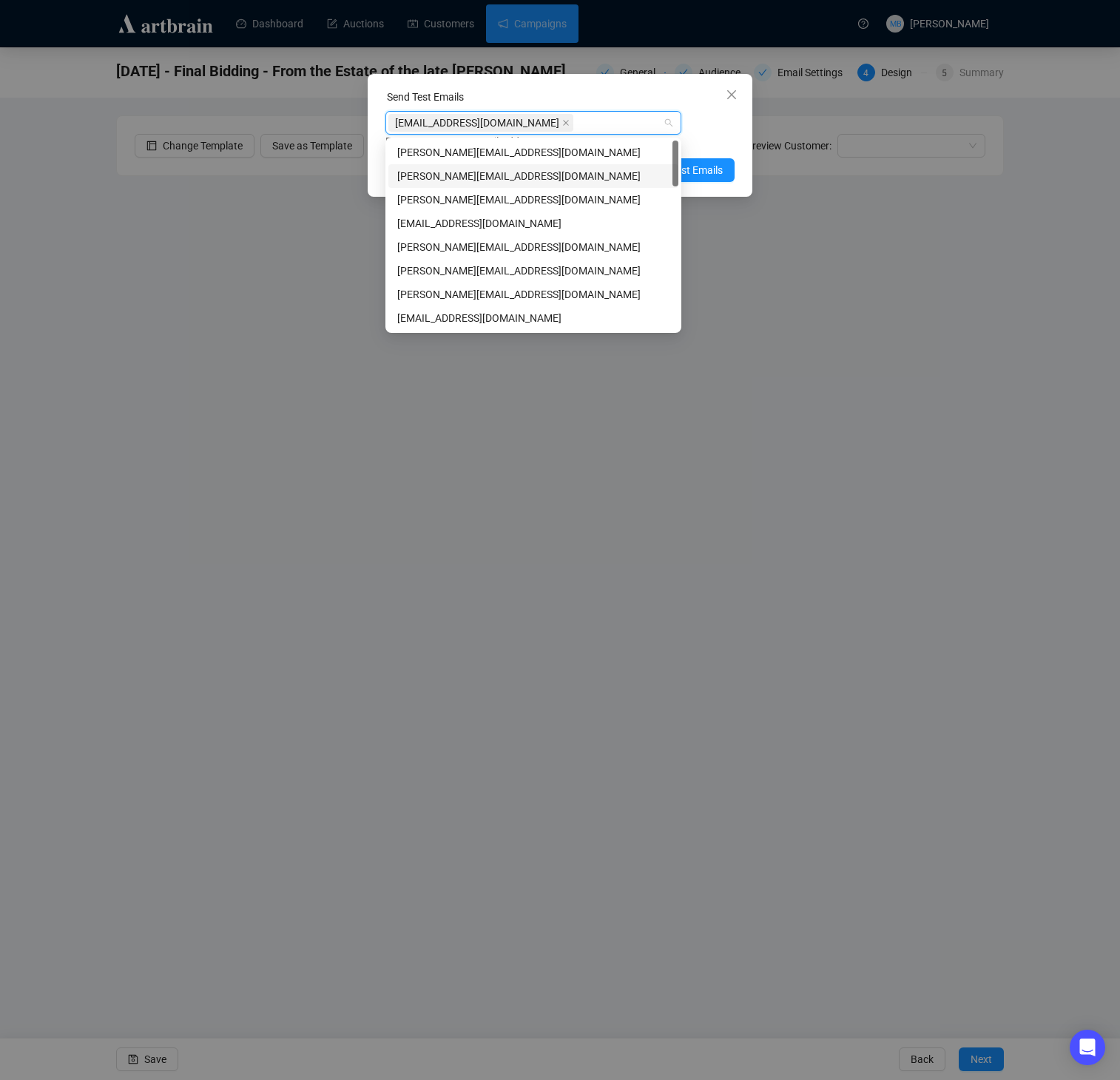
scroll to position [1, 0]
click at [717, 173] on span "Send Test Emails" at bounding box center [684, 169] width 77 height 17
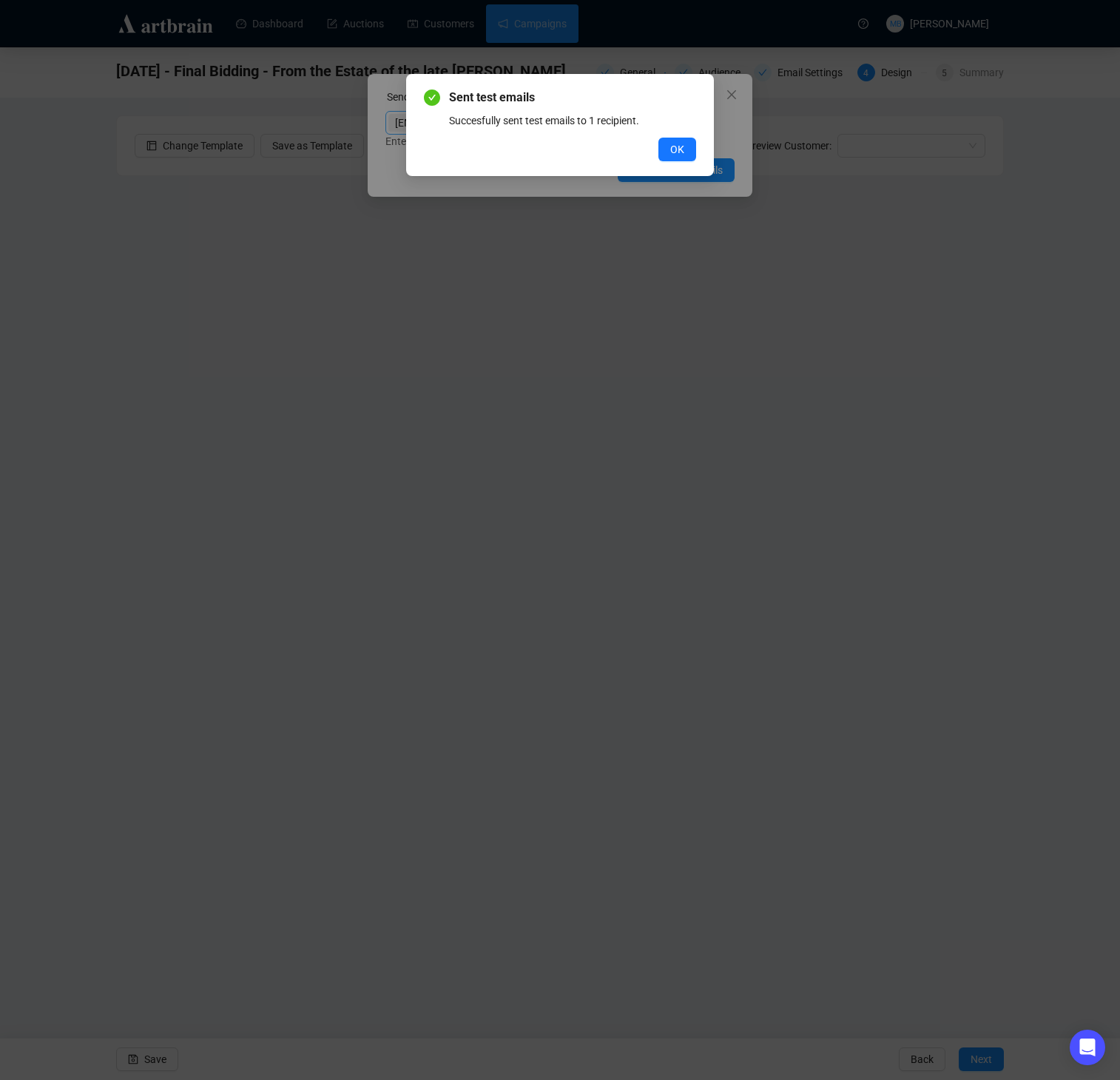
drag, startPoint x: 675, startPoint y: 152, endPoint x: 719, endPoint y: 122, distance: 53.3
click at [679, 149] on span "OK" at bounding box center [677, 149] width 14 height 17
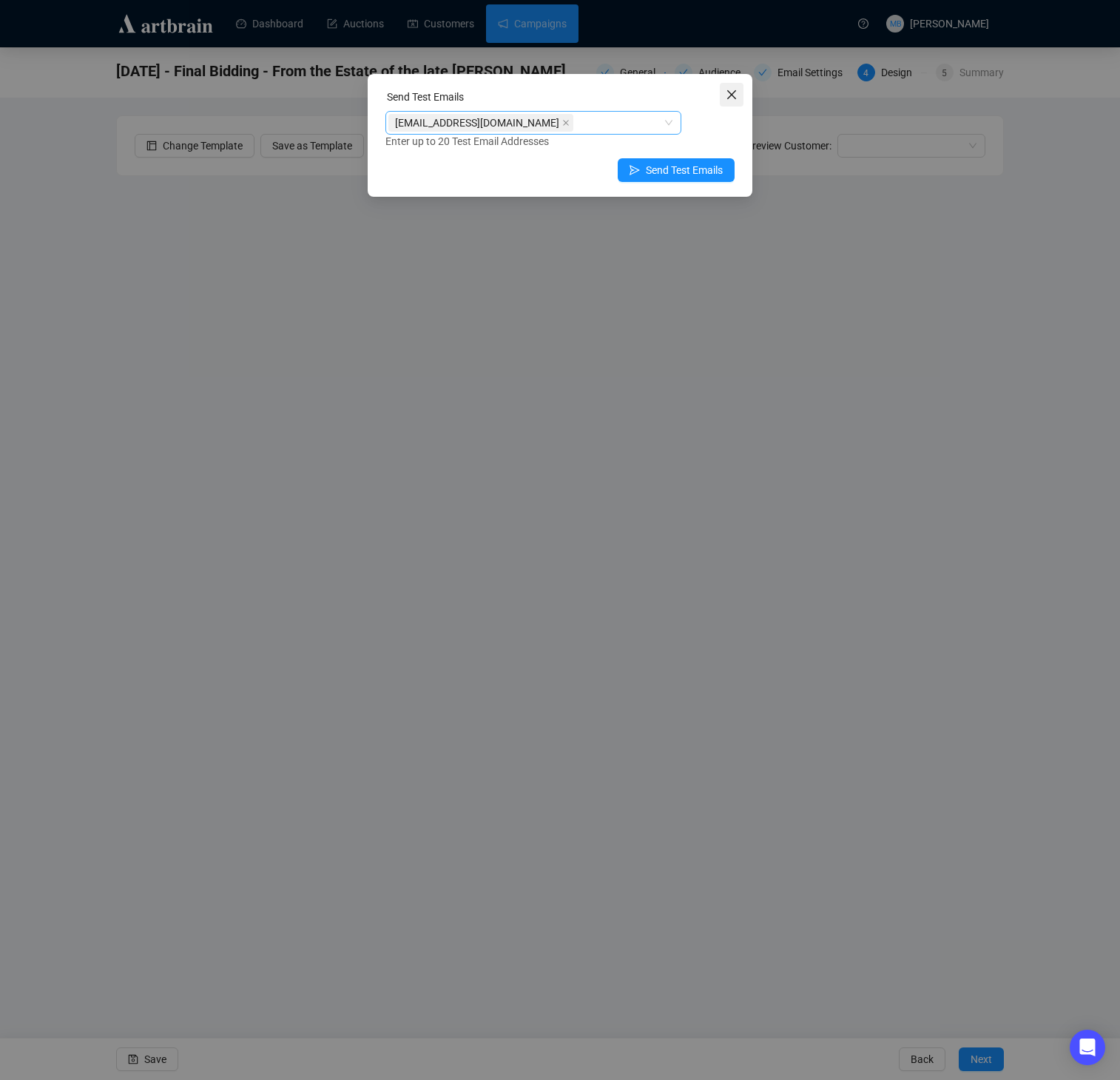
click at [732, 90] on icon "close" at bounding box center [732, 95] width 12 height 12
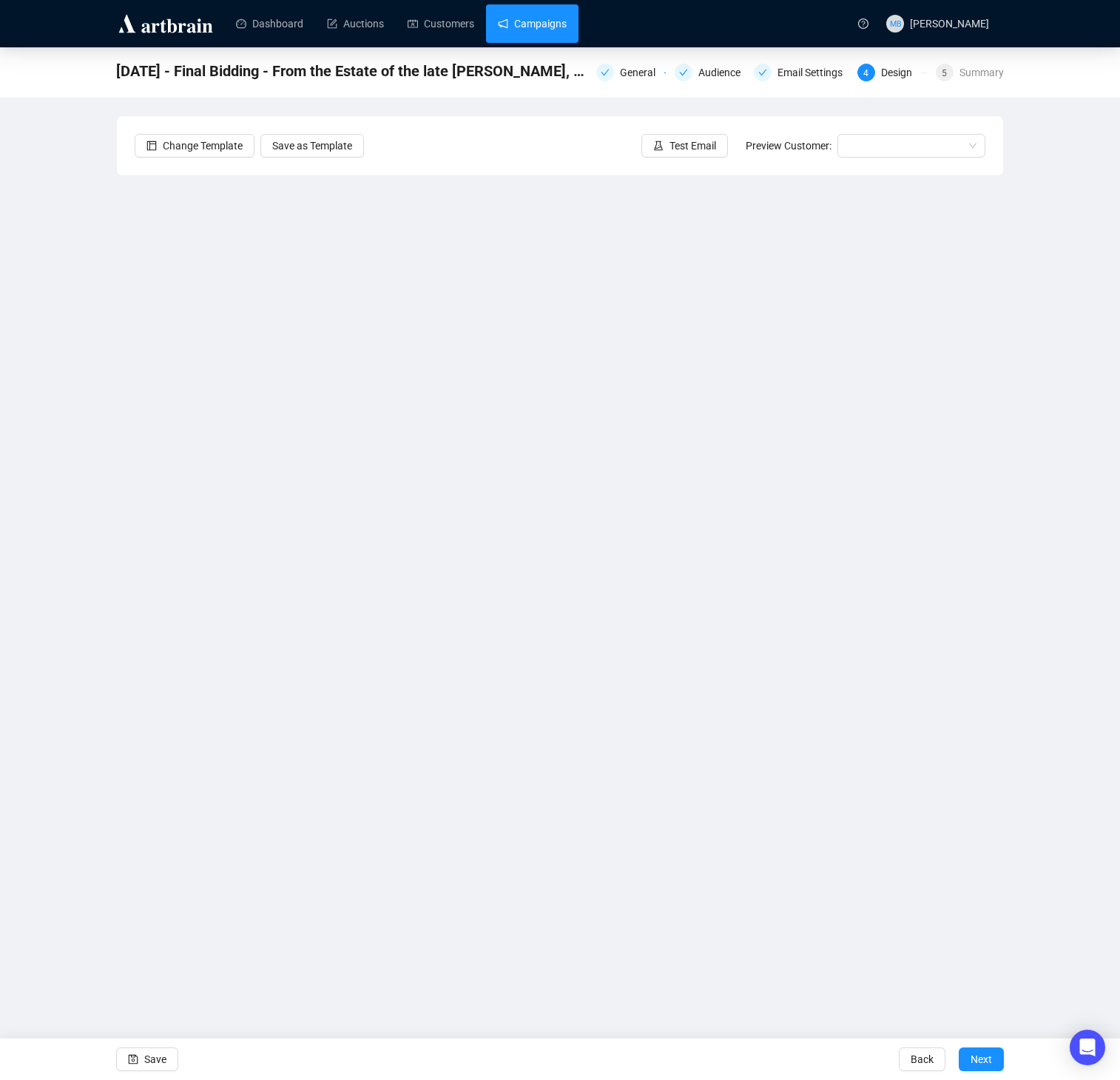
click at [552, 27] on link "Campaigns" at bounding box center [532, 23] width 69 height 38
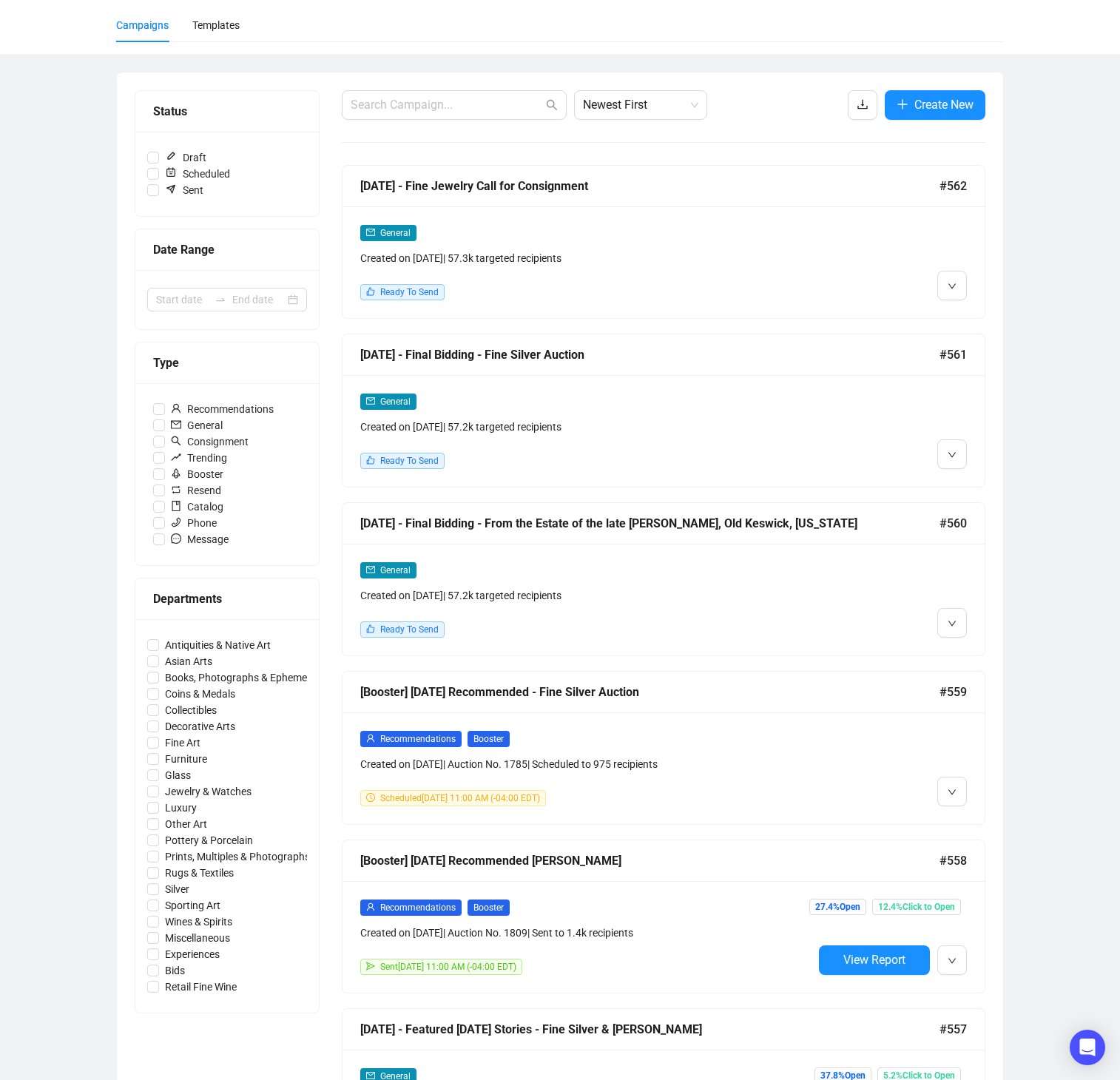
scroll to position [109, 0]
